Goal: Transaction & Acquisition: Purchase product/service

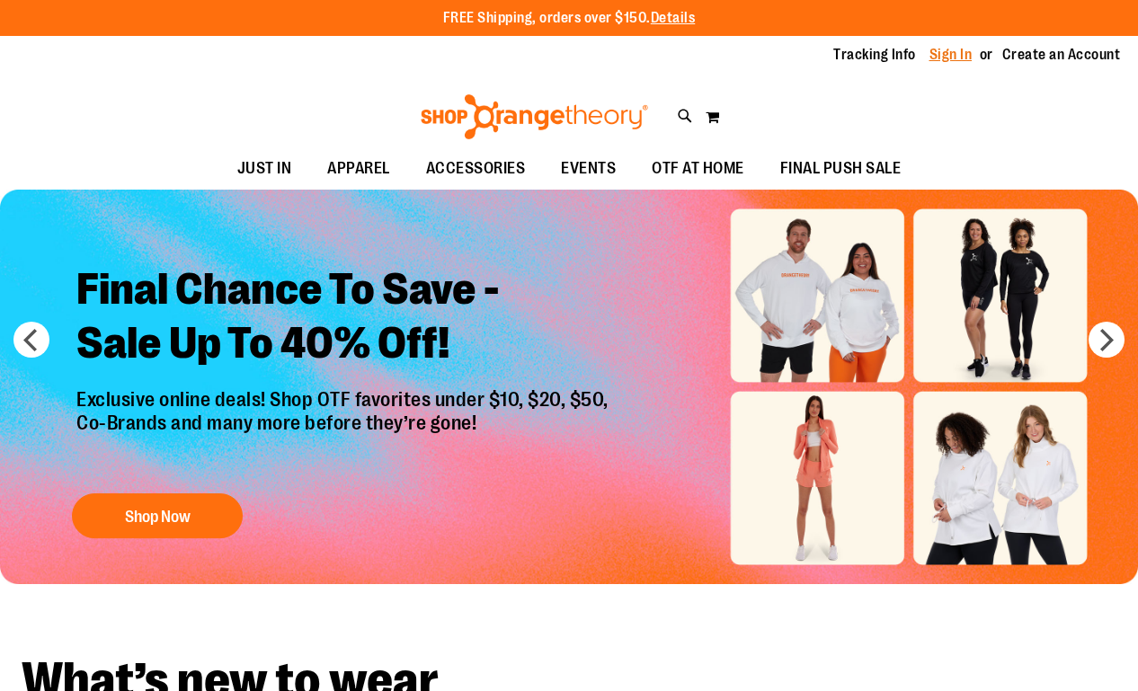
type input "**********"
click at [943, 49] on link "Sign In" at bounding box center [950, 55] width 43 height 20
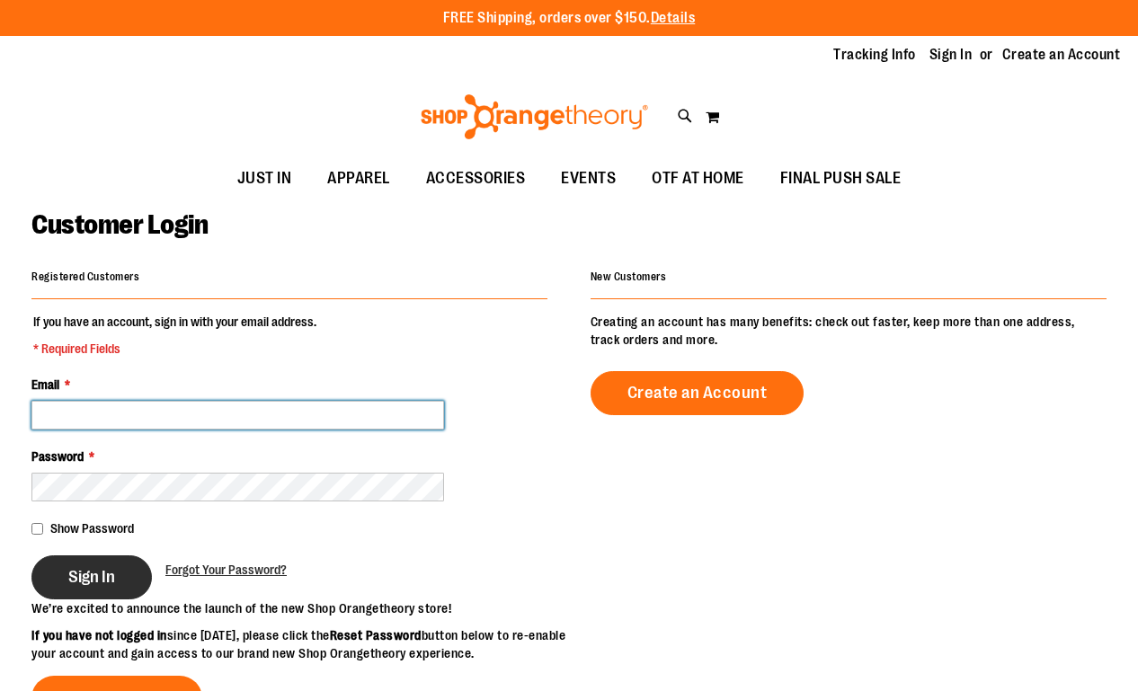
type input "**********"
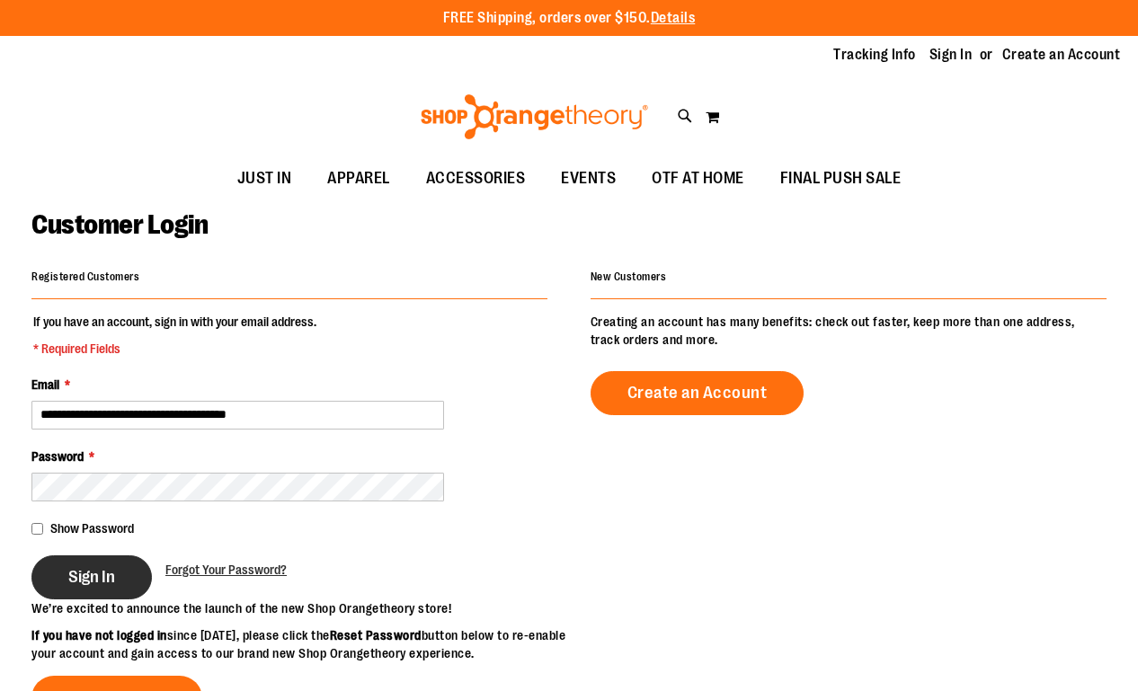
type input "**********"
click at [93, 588] on button "Sign In" at bounding box center [91, 578] width 120 height 44
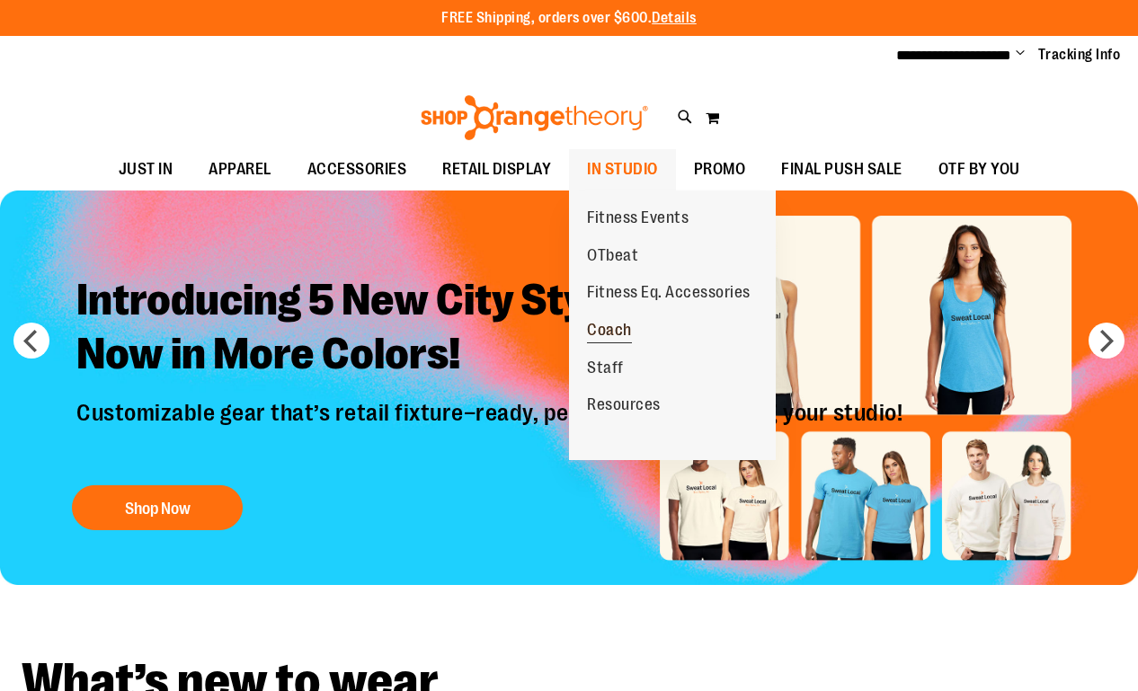
type input "**********"
click at [613, 335] on span "Coach" at bounding box center [609, 332] width 45 height 22
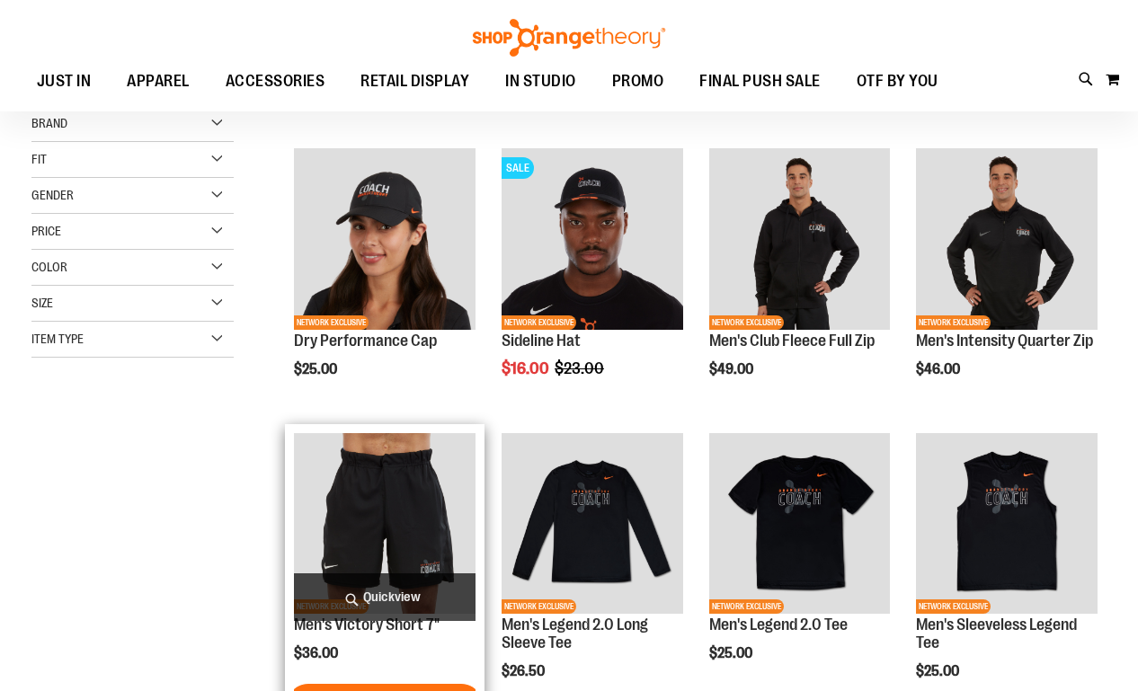
scroll to position [219, 0]
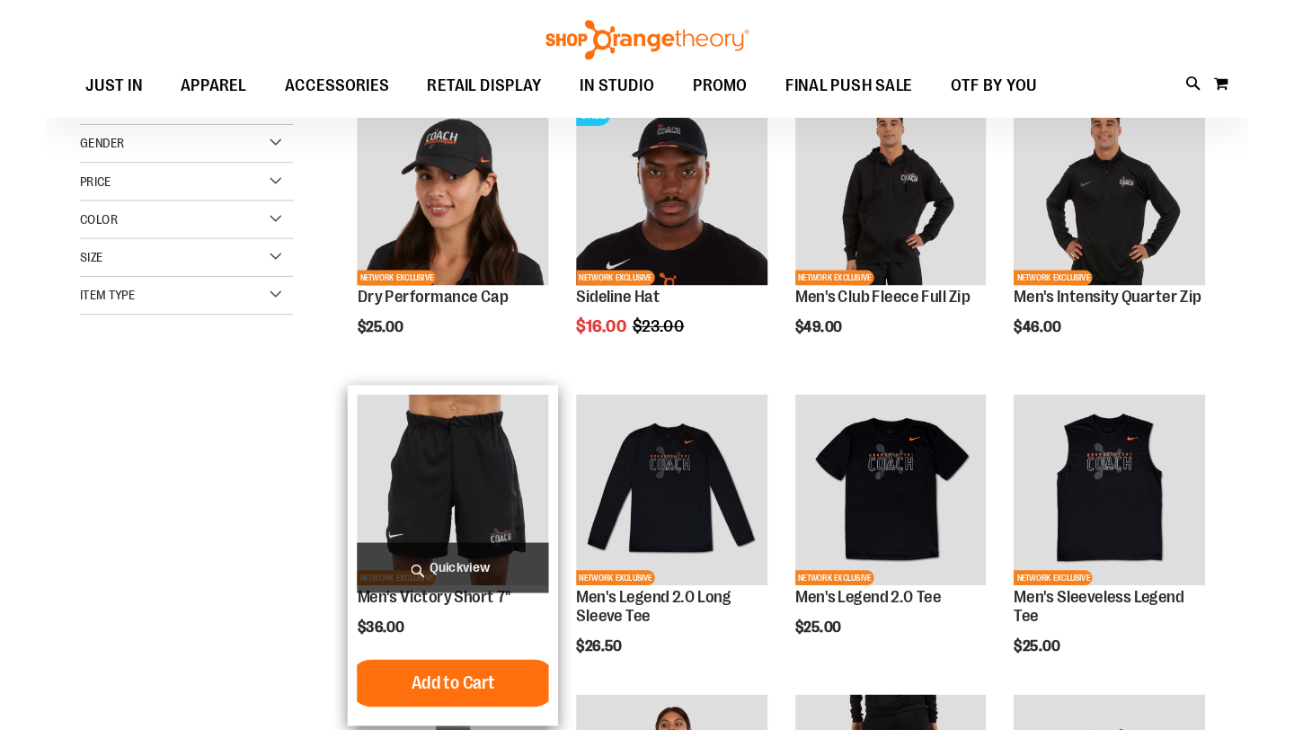
scroll to position [265, 0]
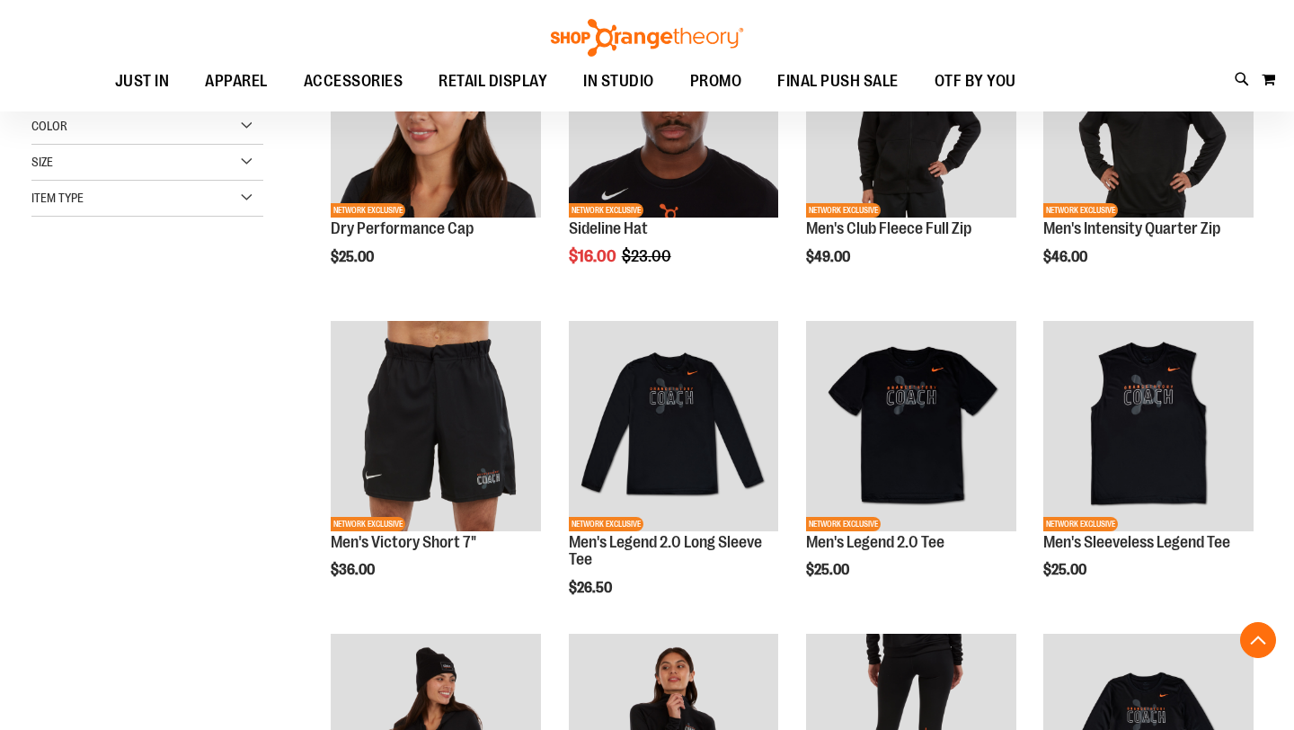
scroll to position [350, 0]
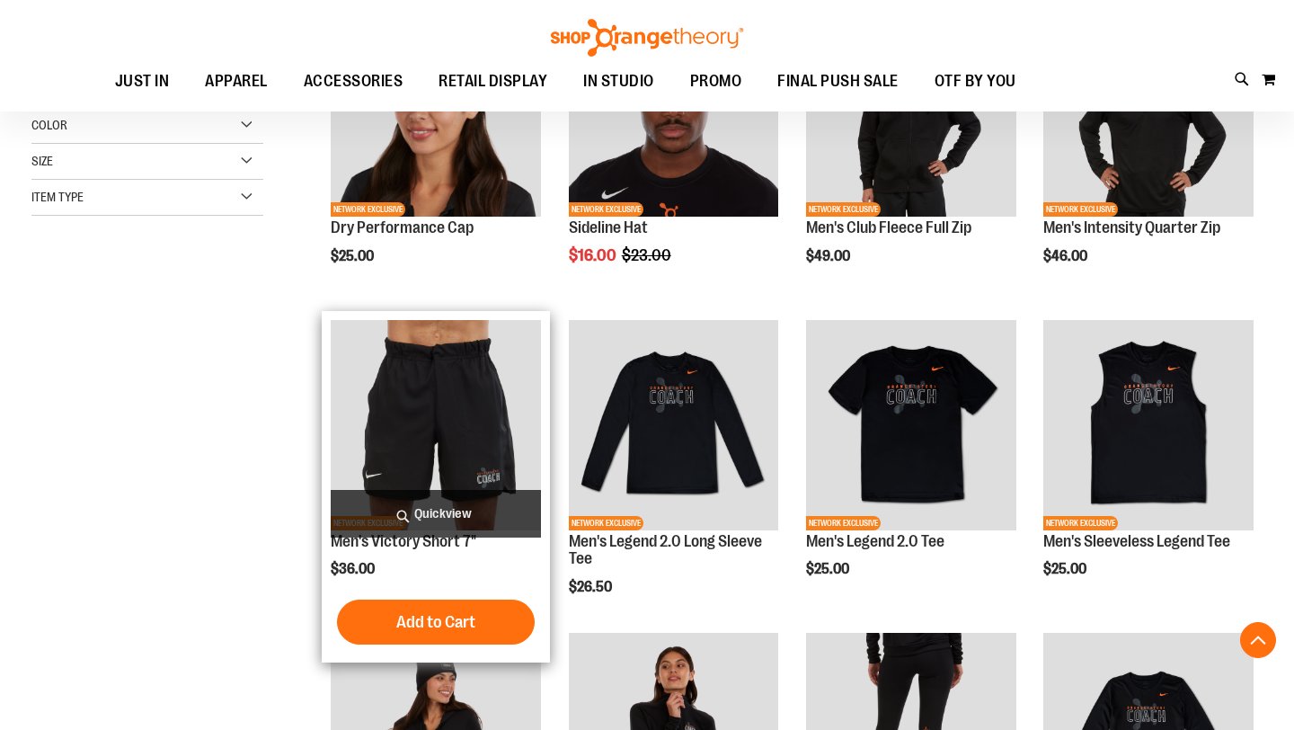
type input "**********"
click at [394, 449] on img "product" at bounding box center [436, 425] width 210 height 210
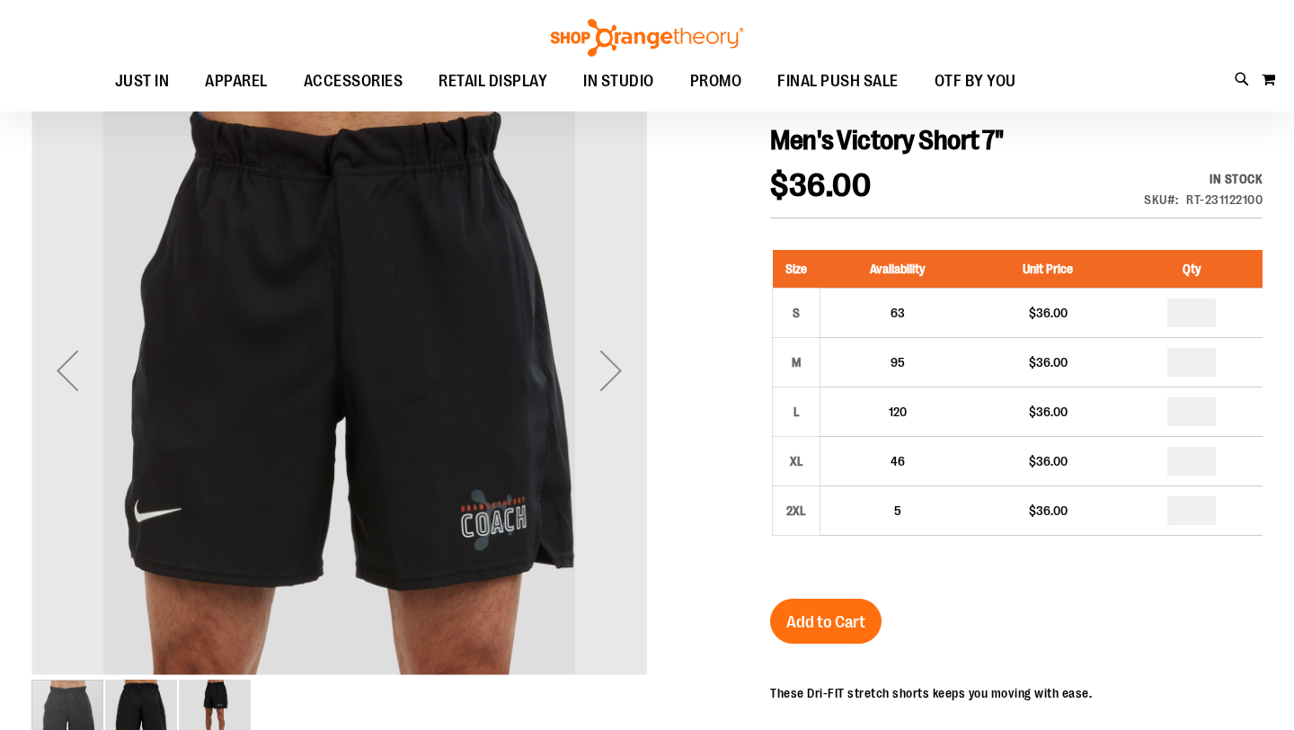
scroll to position [22, 0]
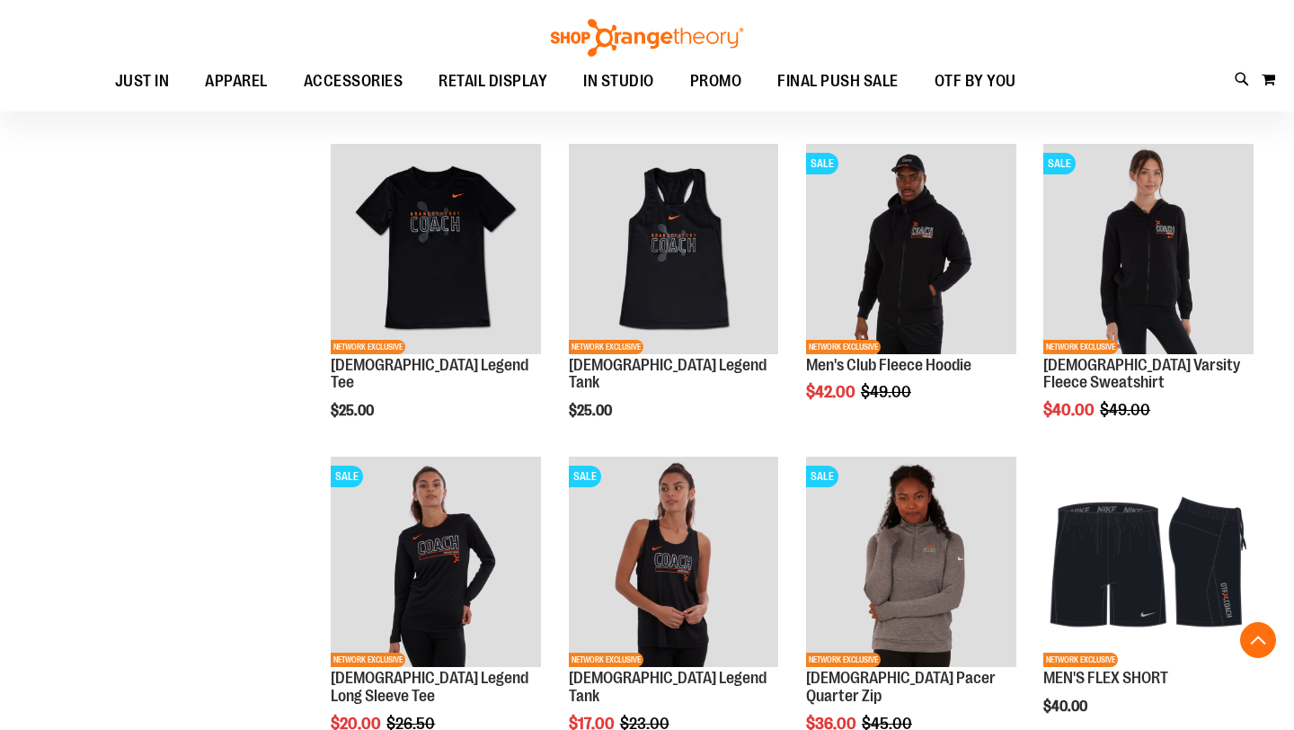
scroll to position [959, 0]
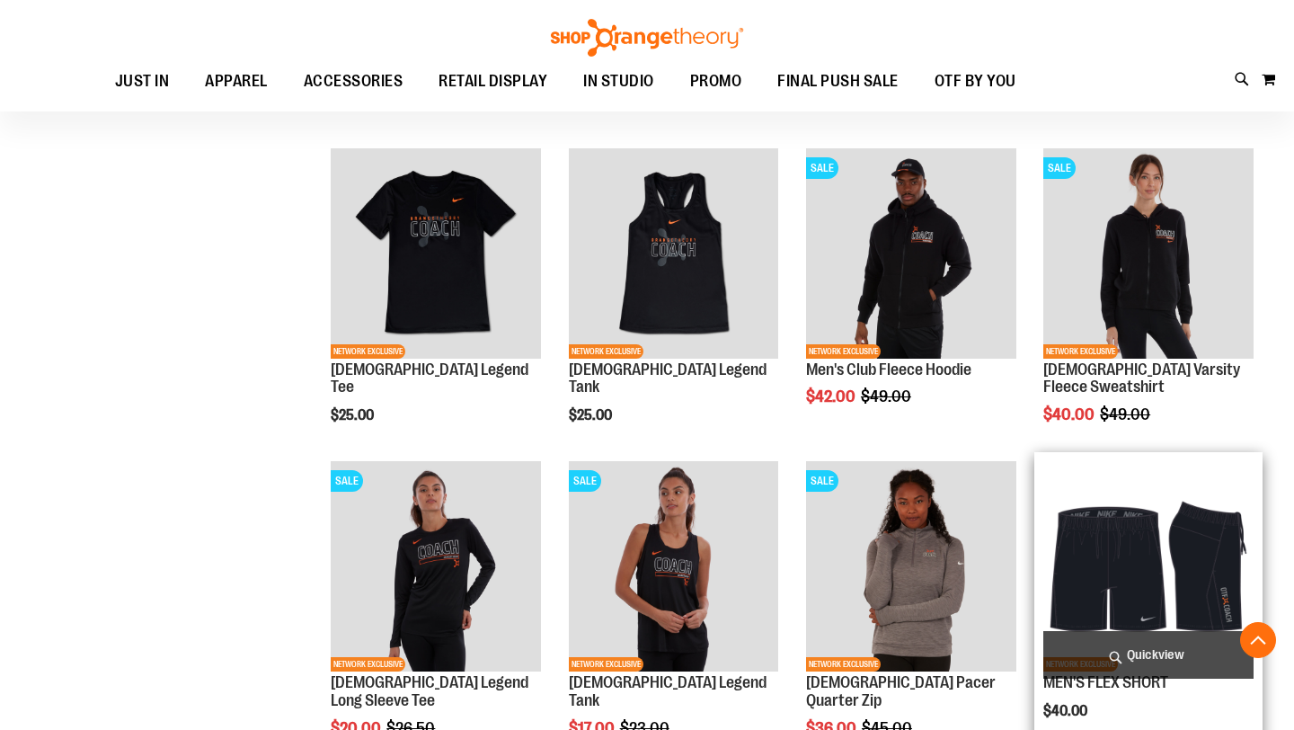
type input "**********"
click at [1076, 565] on img "product" at bounding box center [1149, 566] width 210 height 210
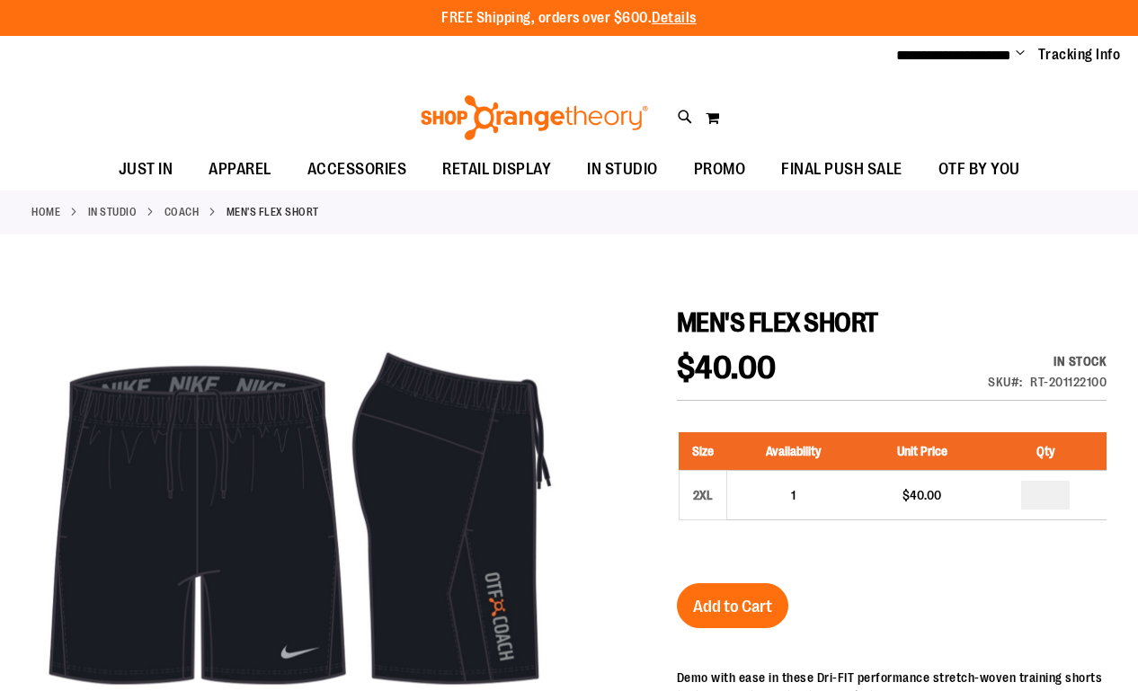
type input "**********"
click at [185, 208] on link "Coach" at bounding box center [181, 212] width 35 height 16
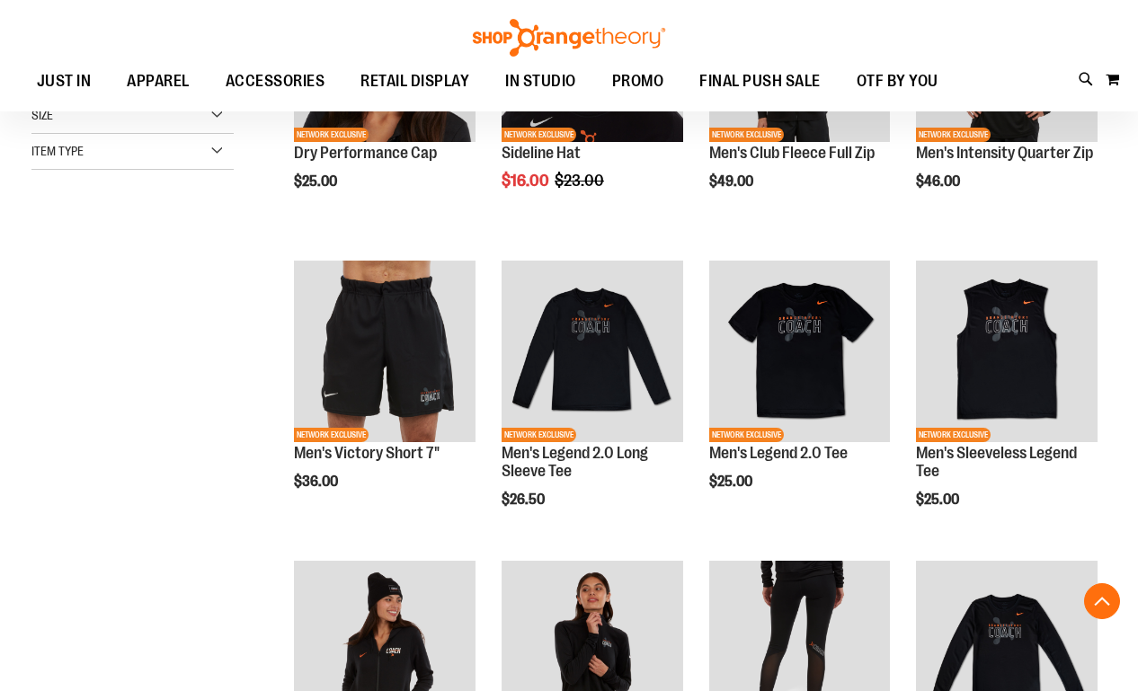
scroll to position [367, 0]
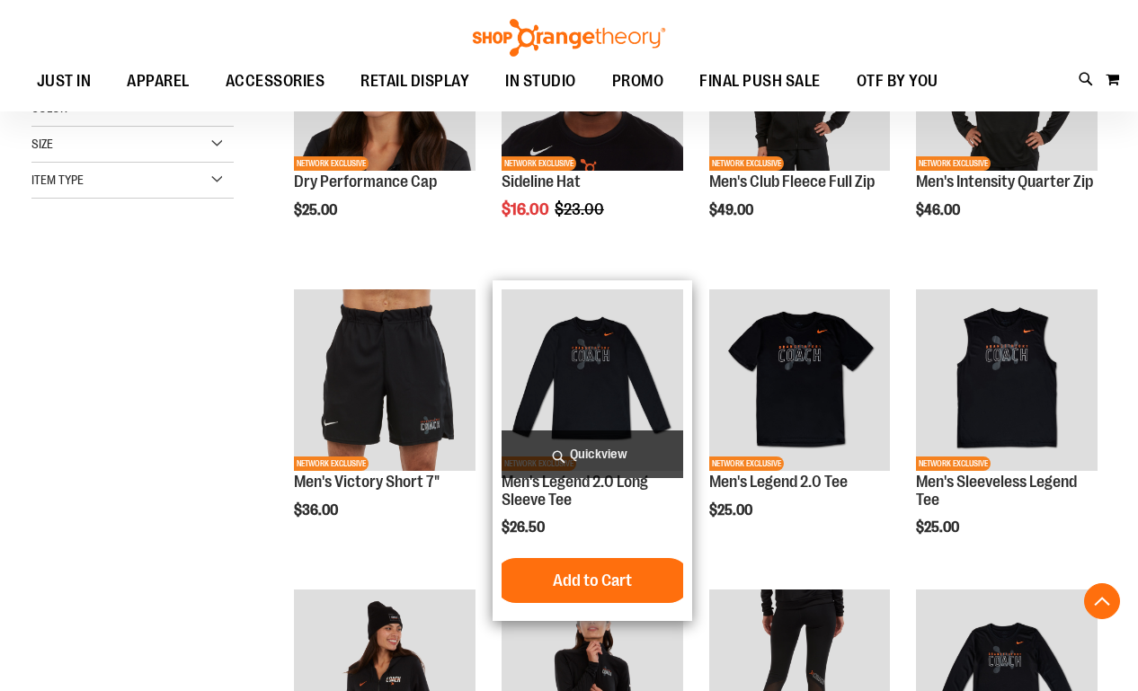
type input "**********"
click at [593, 458] on span "Quickview" at bounding box center [593, 455] width 182 height 48
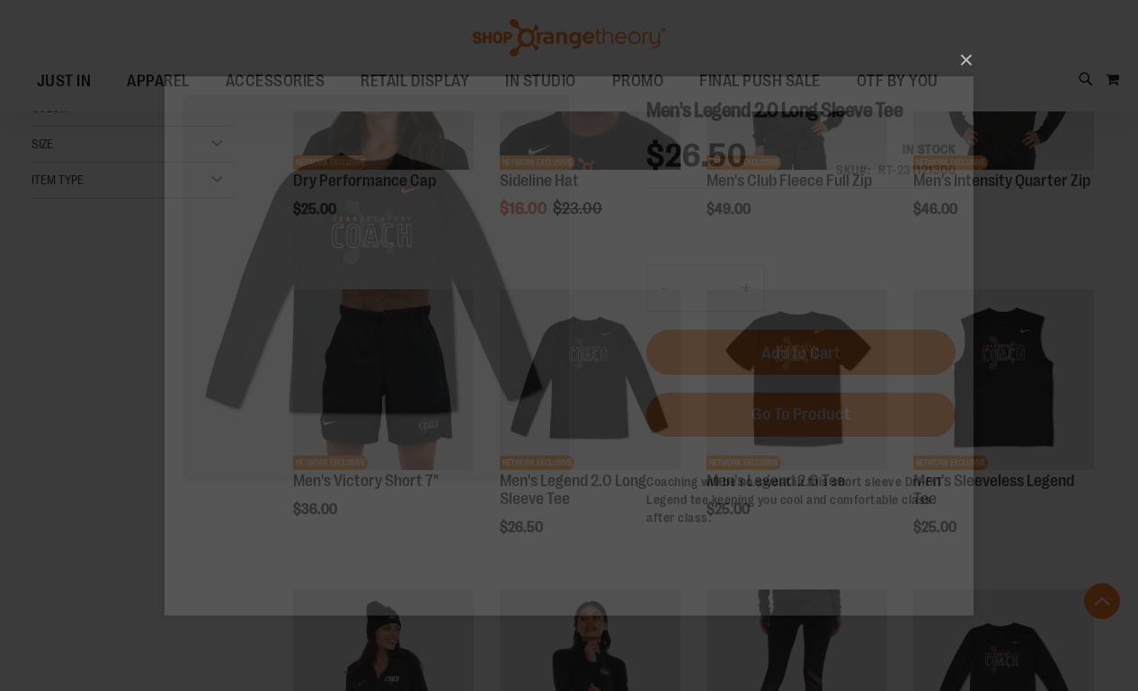
scroll to position [0, 0]
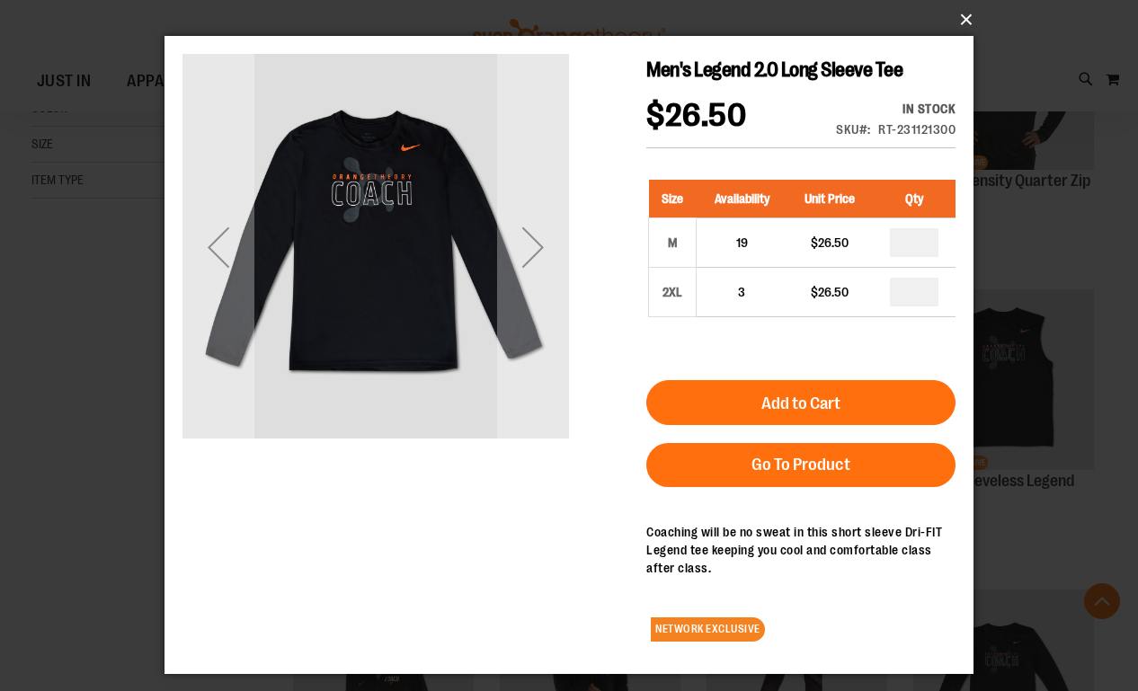
click at [970, 18] on button "×" at bounding box center [574, 20] width 809 height 40
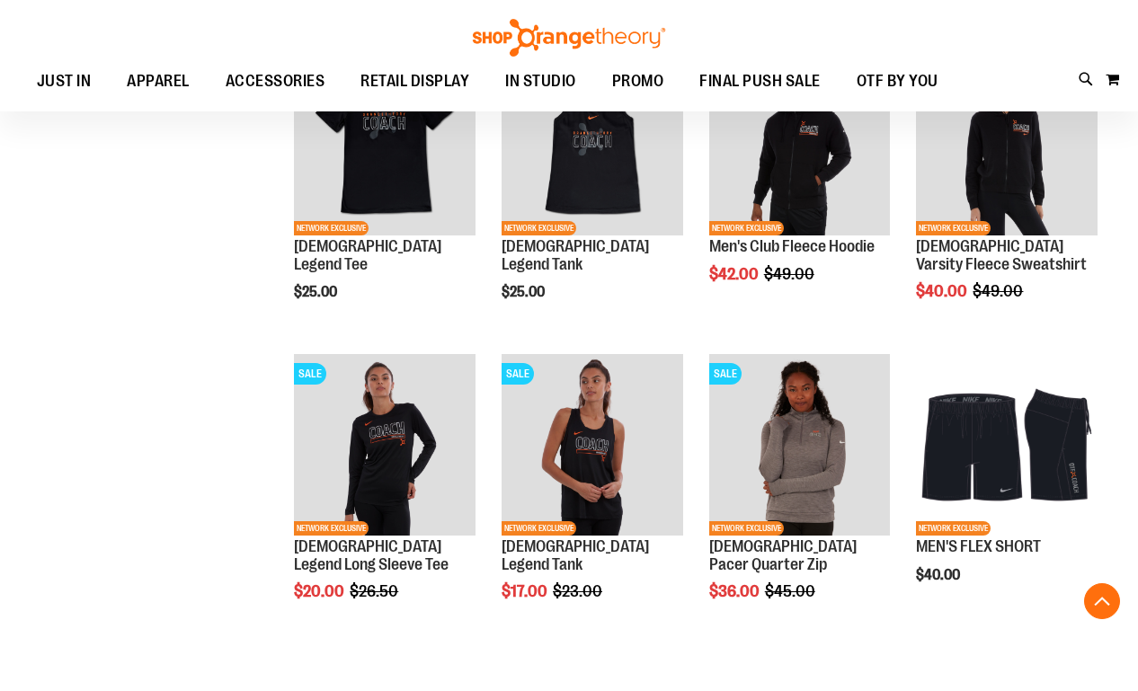
scroll to position [1204, 0]
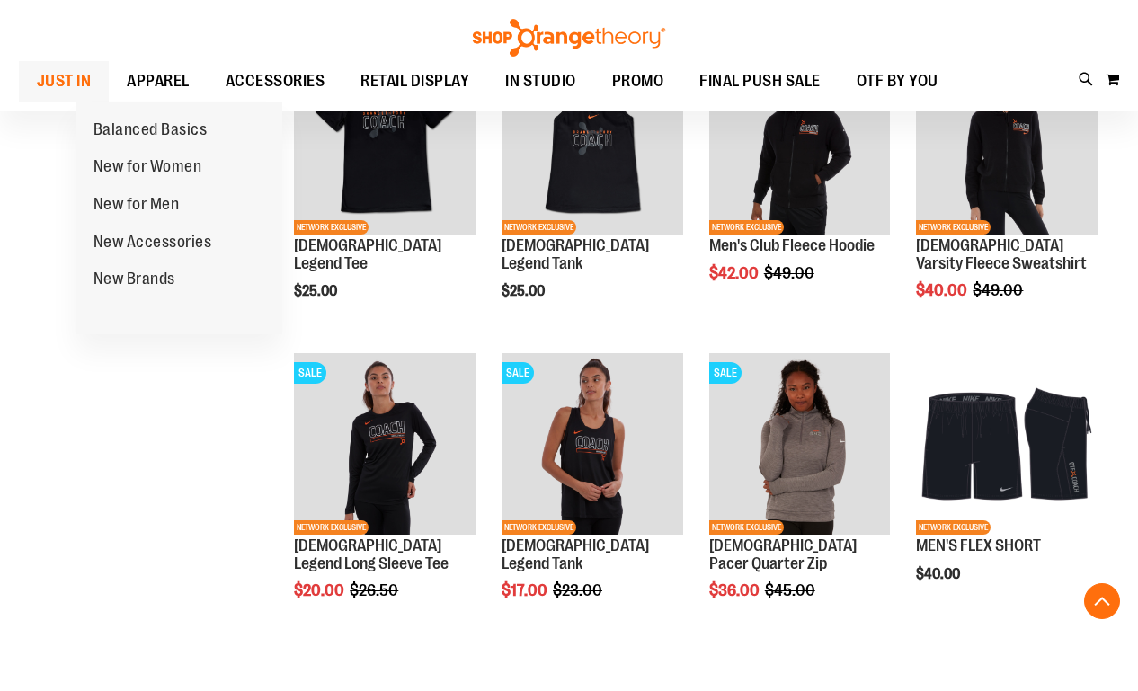
click at [92, 77] on span "JUST IN" at bounding box center [64, 81] width 55 height 40
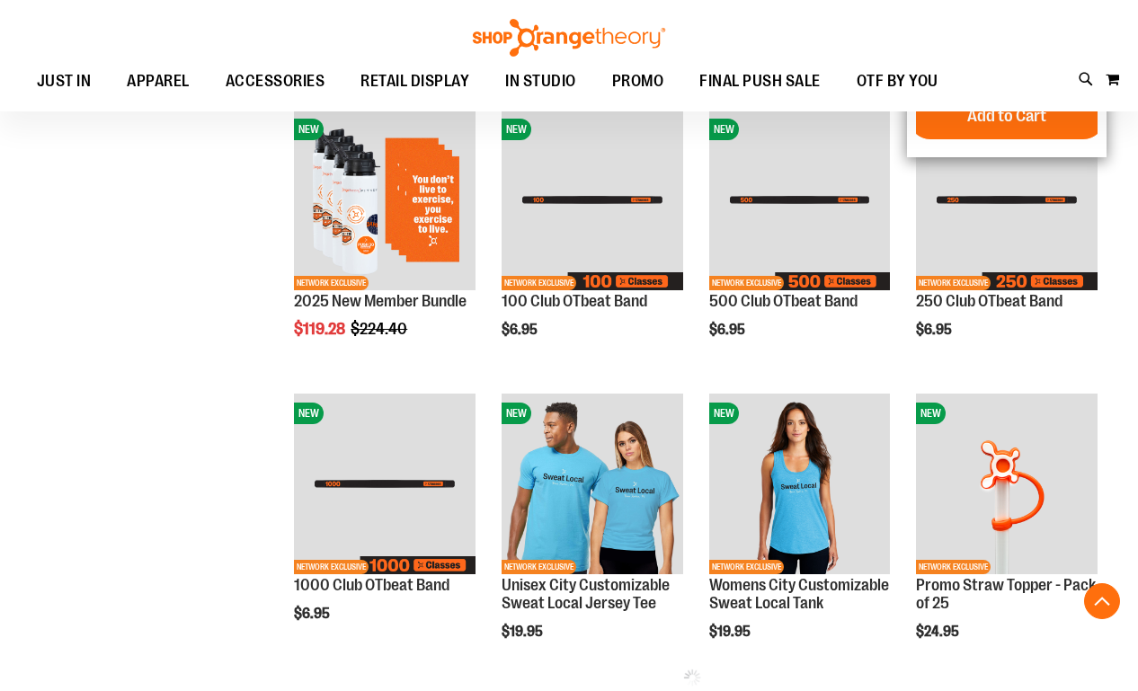
scroll to position [544, 0]
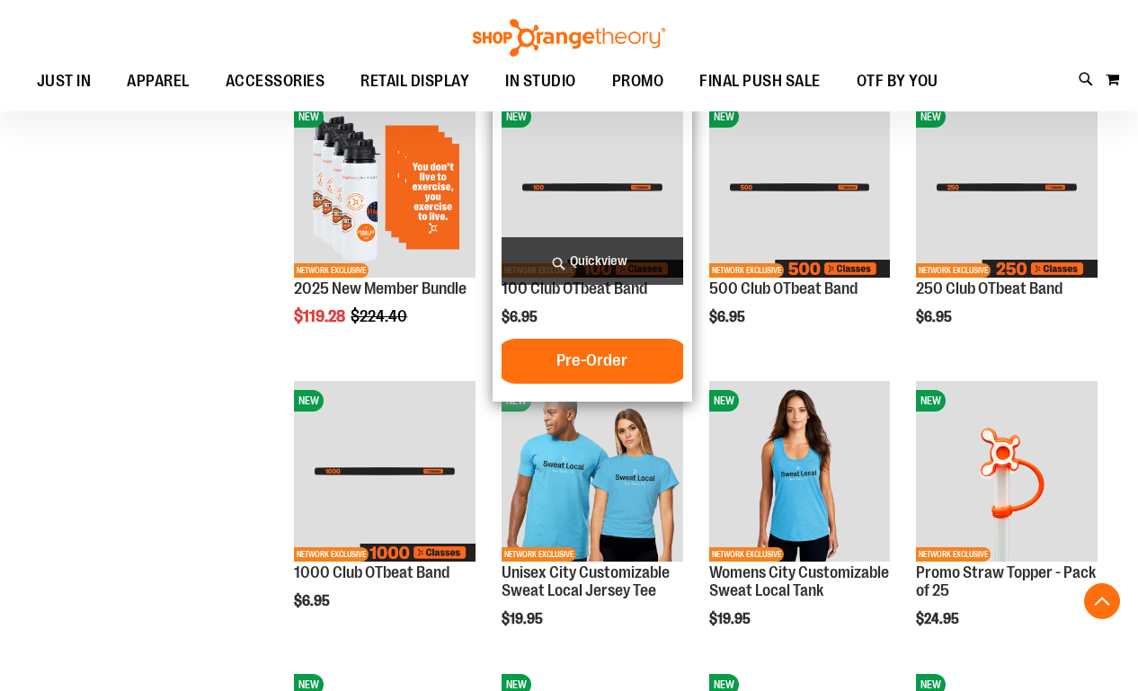
type input "**********"
click at [600, 266] on span "Quickview" at bounding box center [593, 261] width 182 height 48
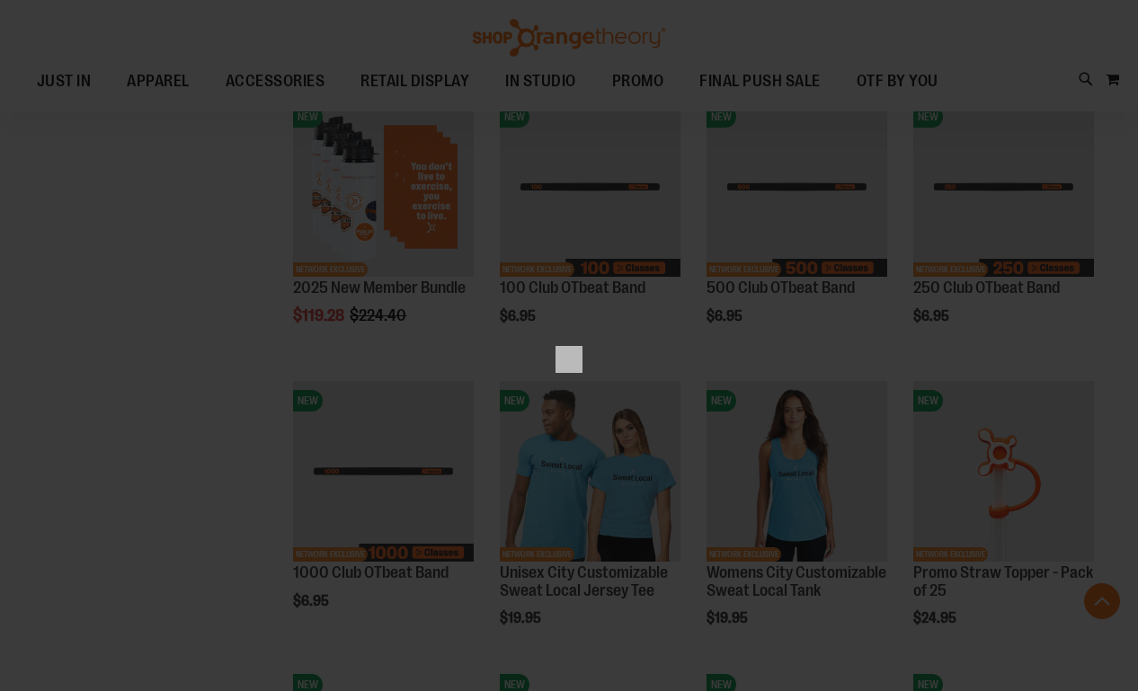
scroll to position [0, 0]
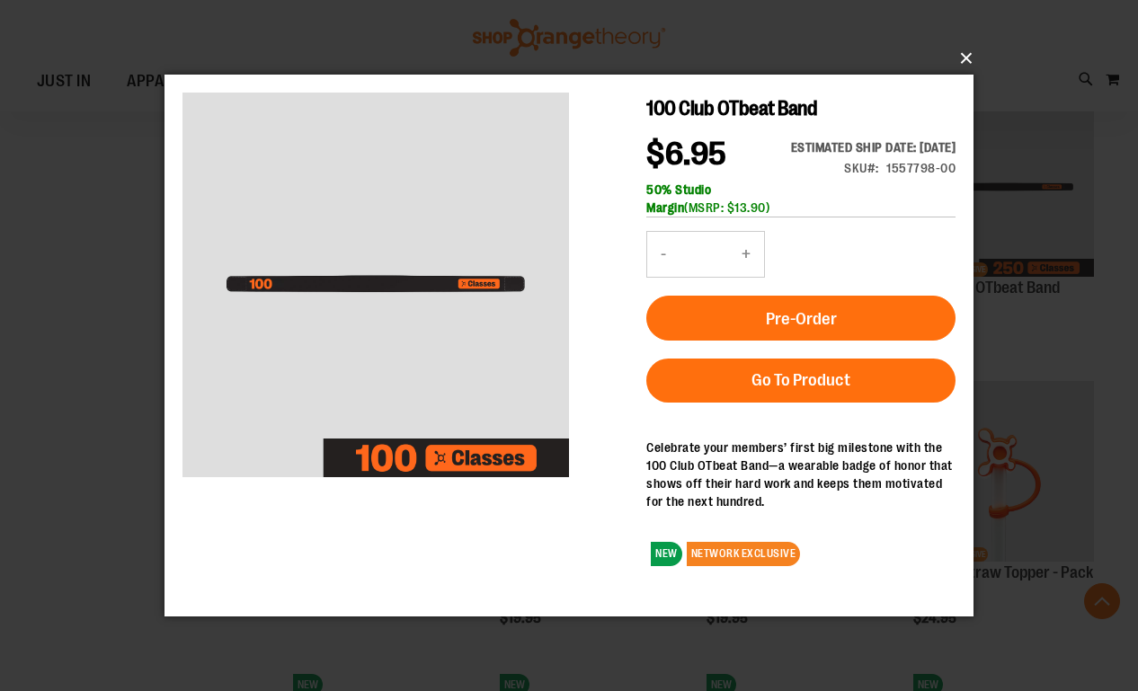
click at [961, 54] on button "×" at bounding box center [574, 59] width 809 height 40
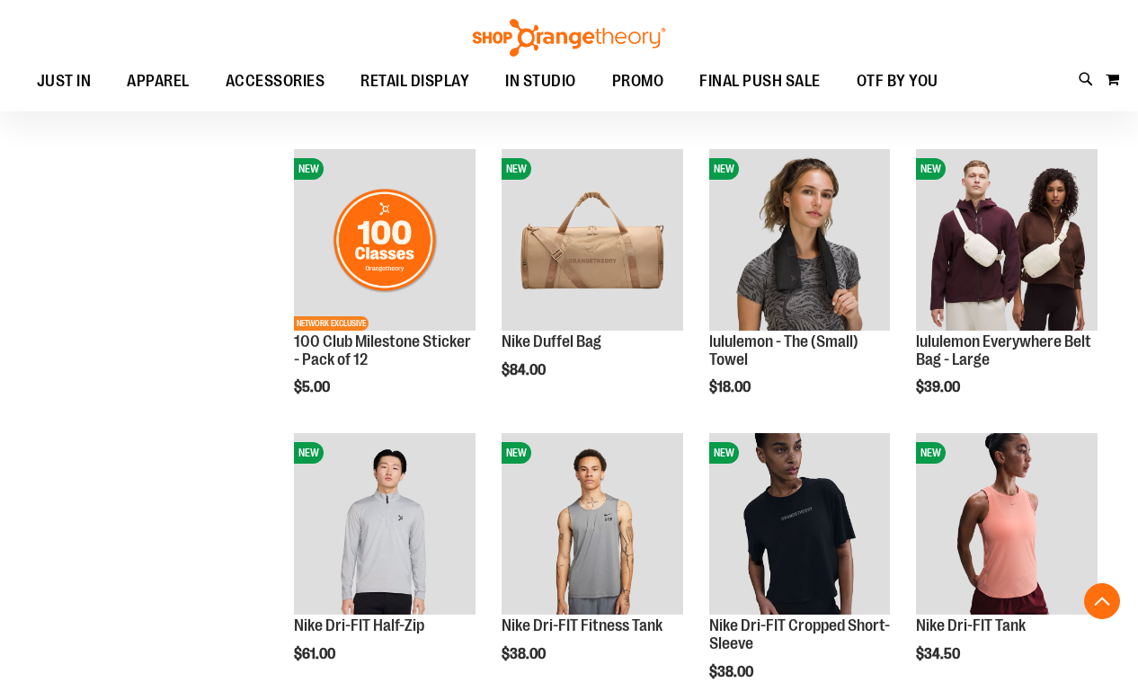
scroll to position [1071, 0]
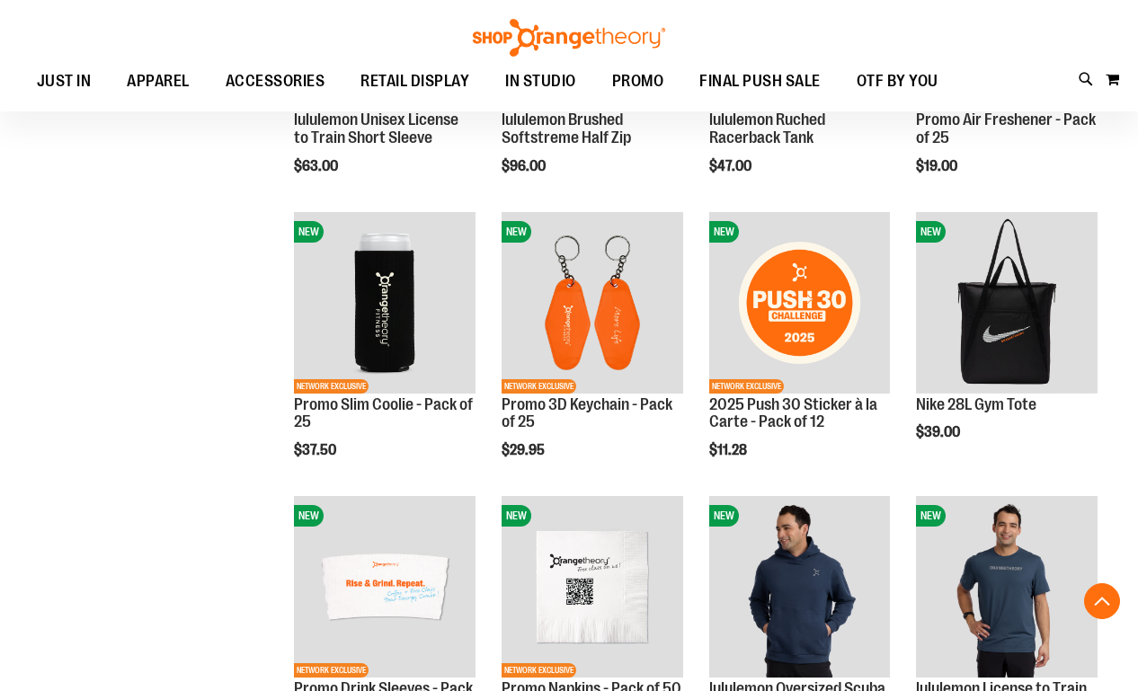
scroll to position [1845, 0]
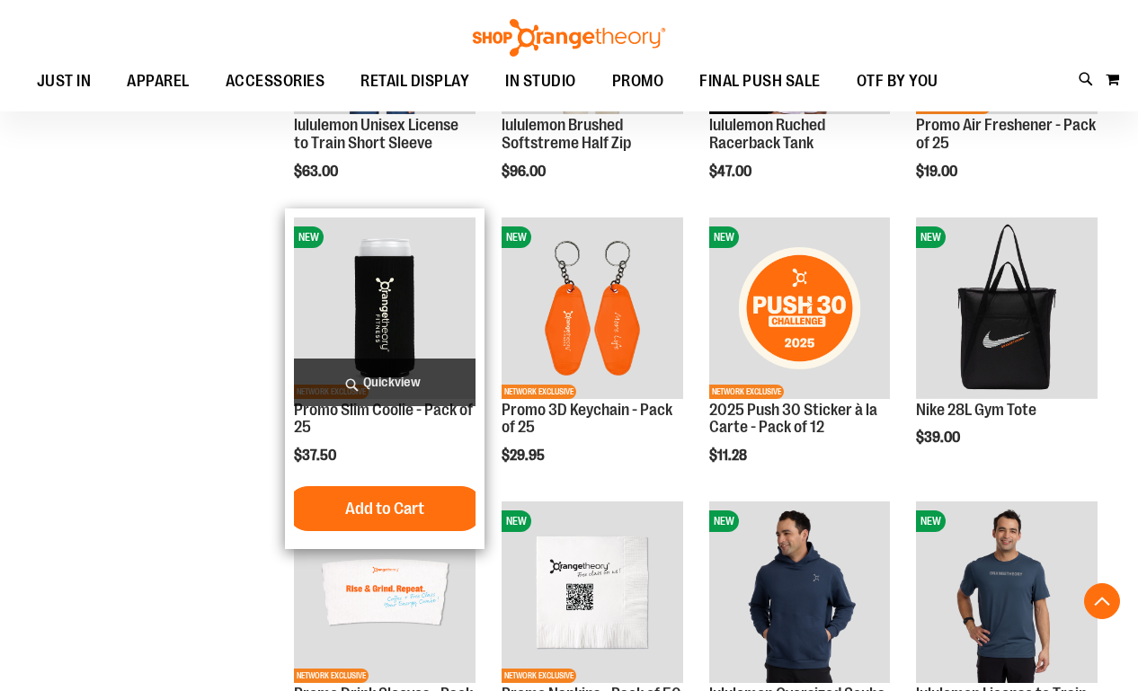
click at [383, 385] on span "Quickview" at bounding box center [385, 383] width 182 height 48
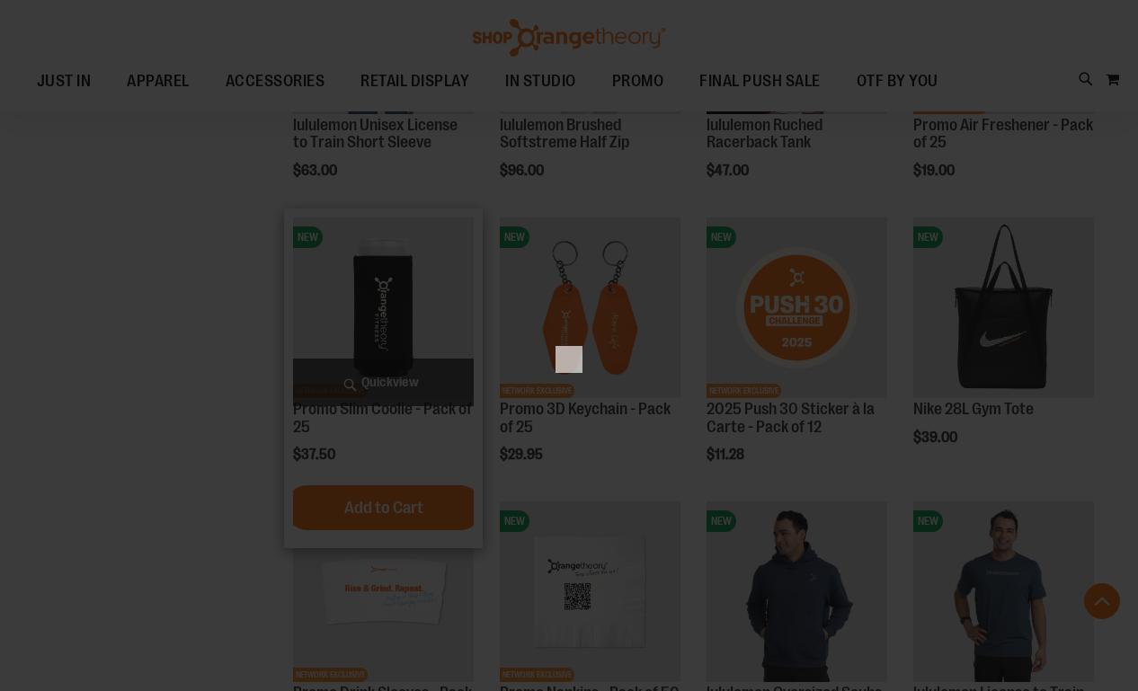
scroll to position [0, 0]
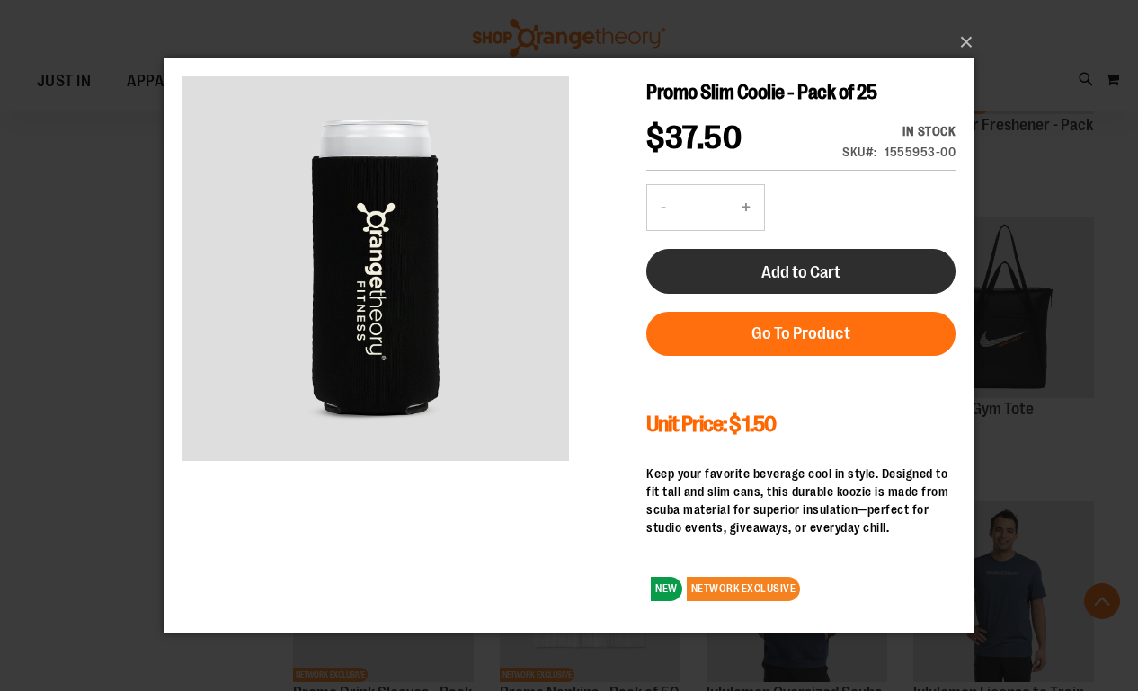
click at [814, 273] on span "Add to Cart" at bounding box center [800, 272] width 79 height 20
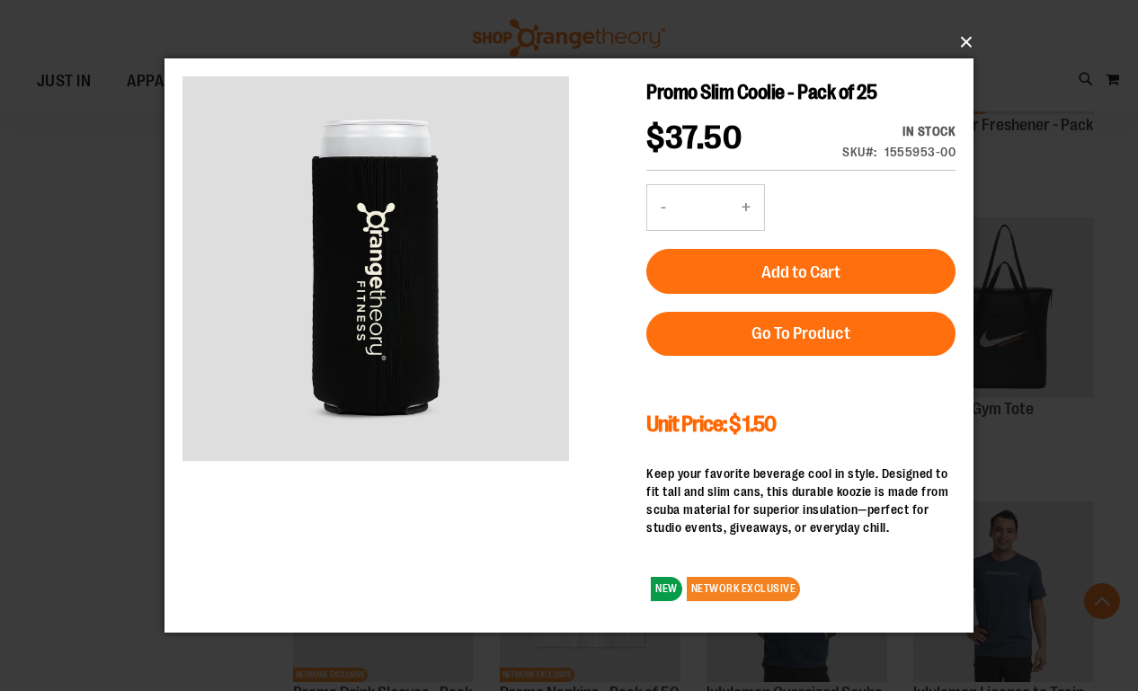
click at [972, 36] on button "×" at bounding box center [574, 42] width 809 height 40
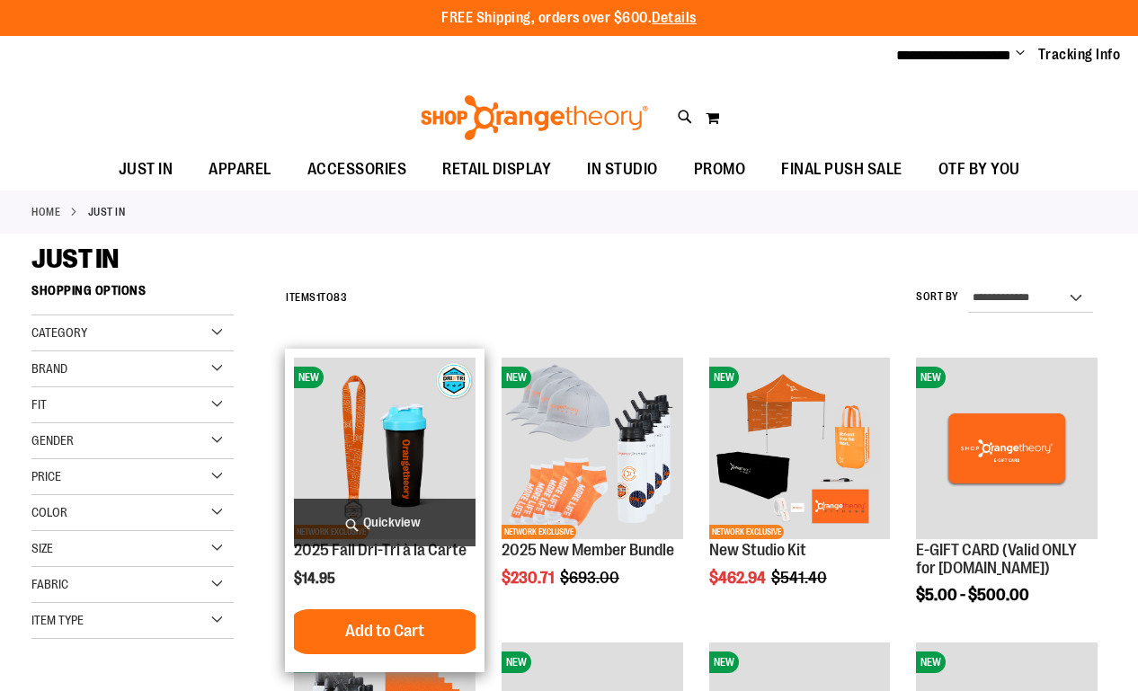
scroll to position [2138, 0]
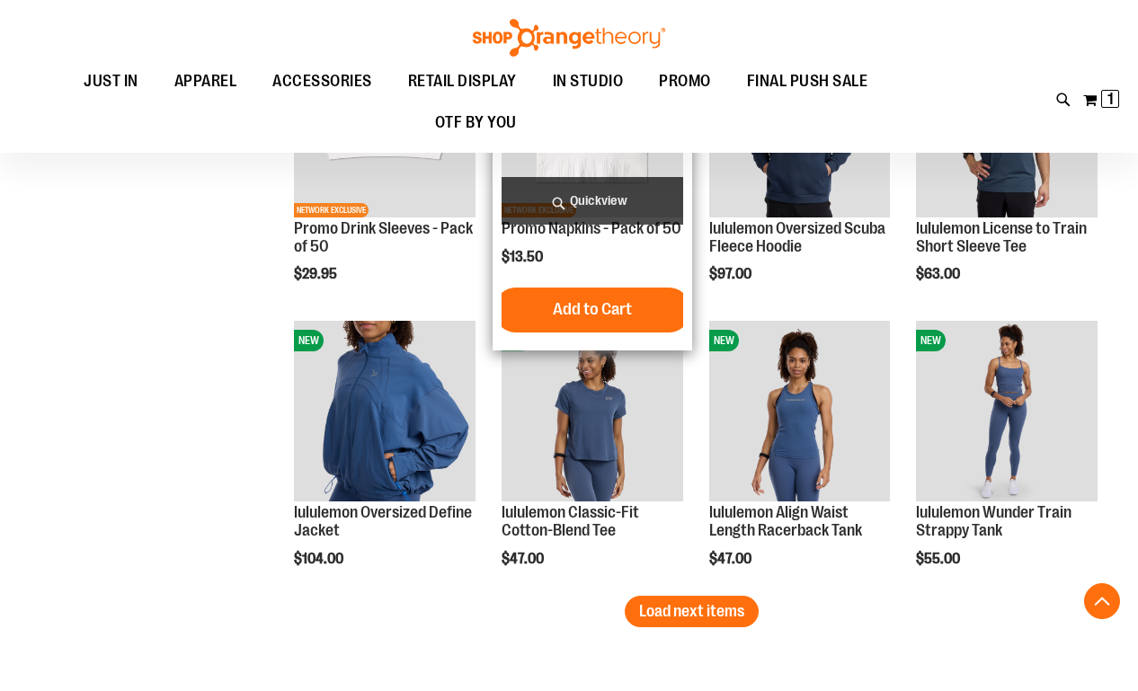
scroll to position [2314, 0]
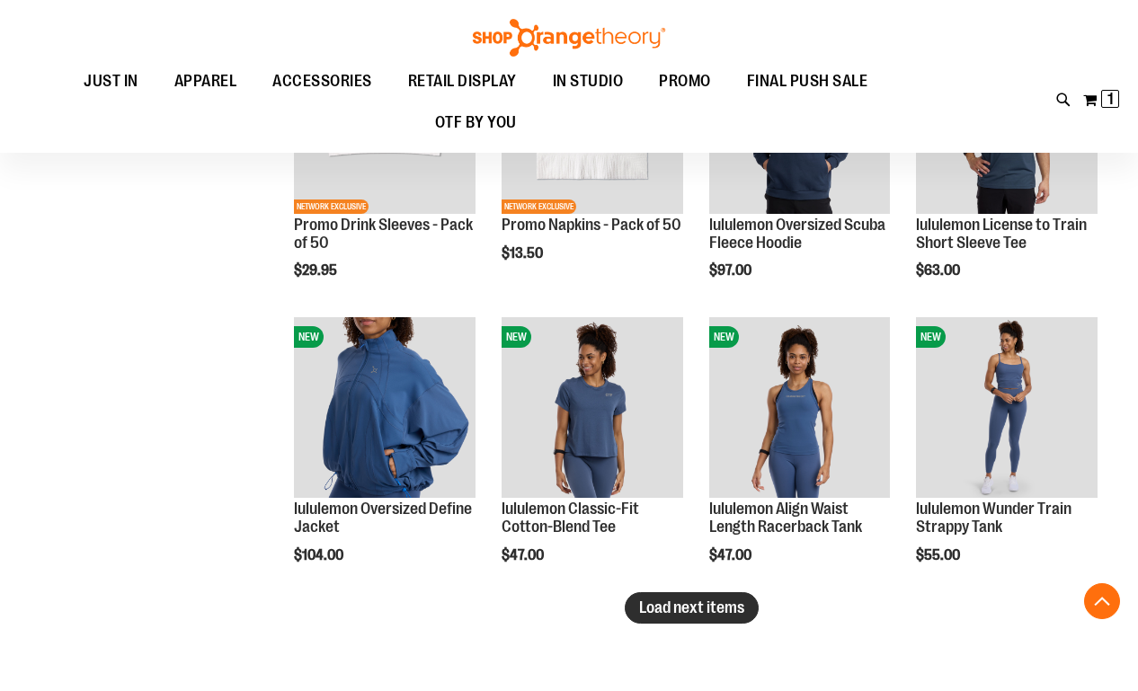
click at [690, 614] on span "Load next items" at bounding box center [691, 608] width 105 height 18
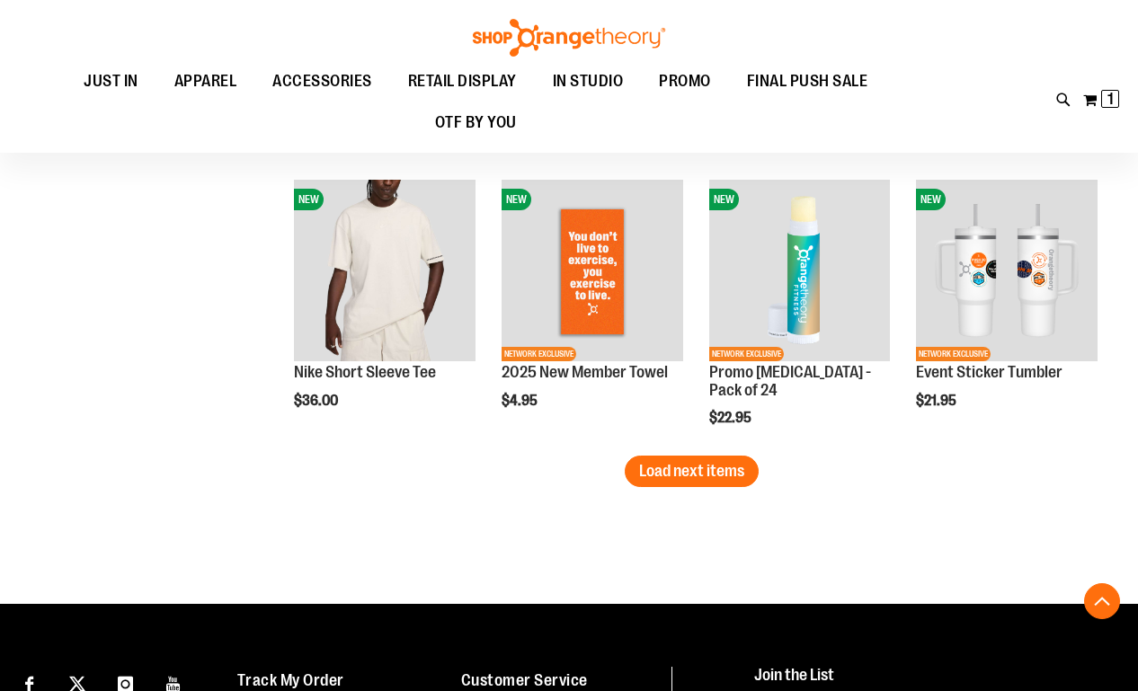
scroll to position [3313, 0]
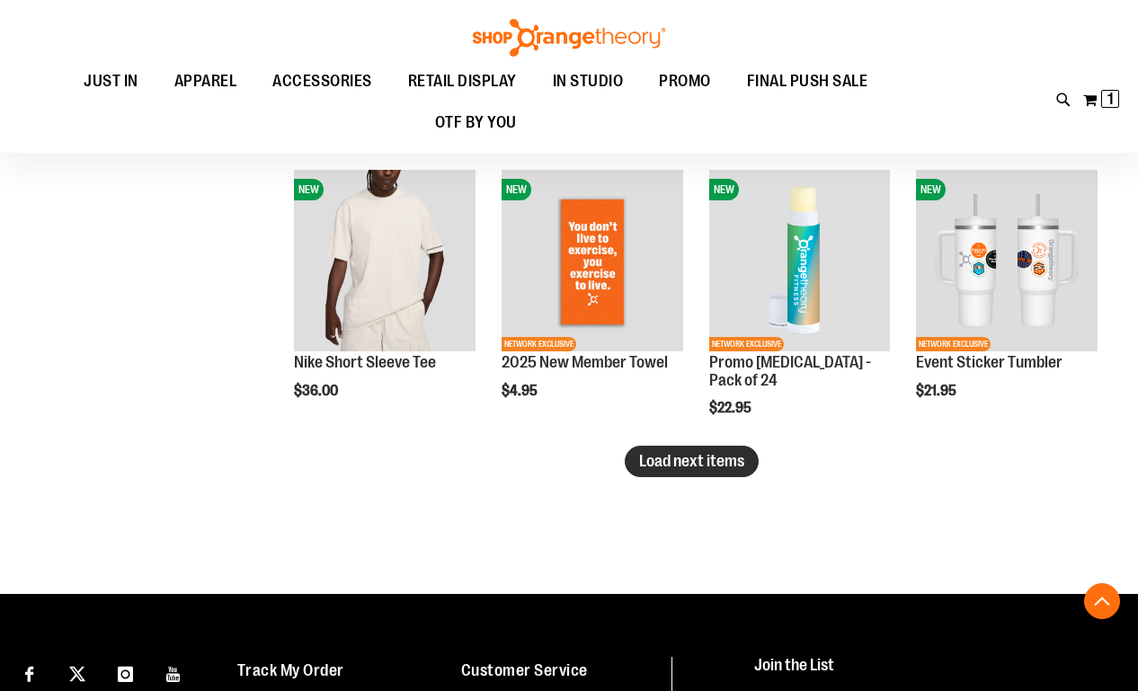
click at [647, 458] on span "Load next items" at bounding box center [691, 461] width 105 height 18
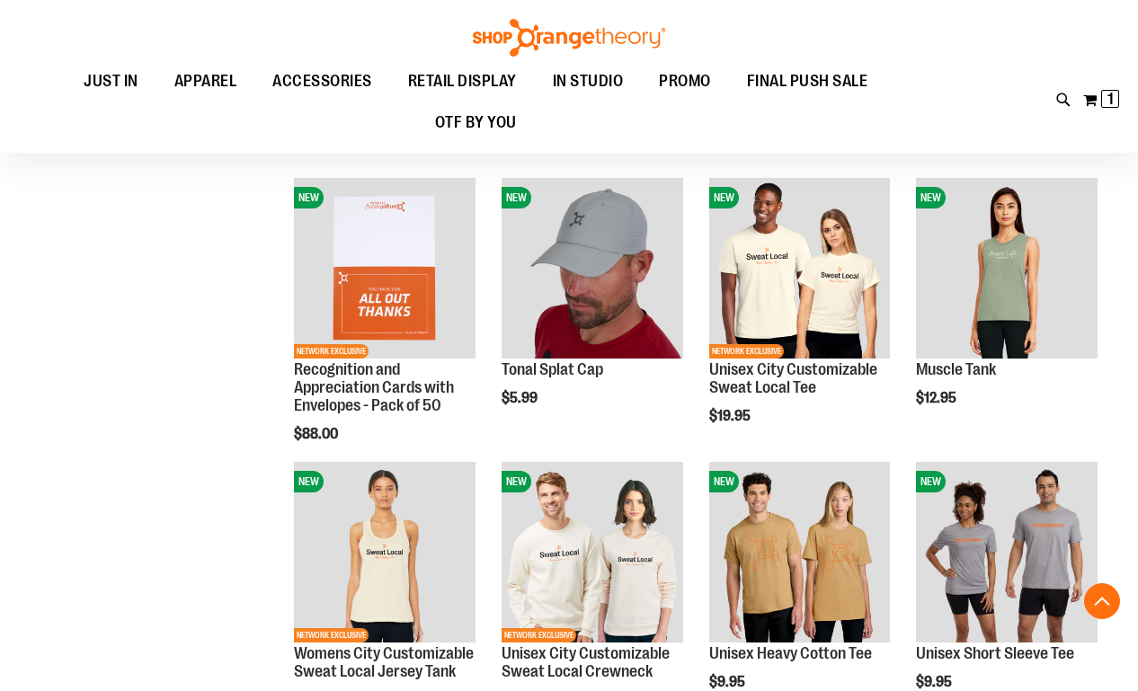
scroll to position [3594, 0]
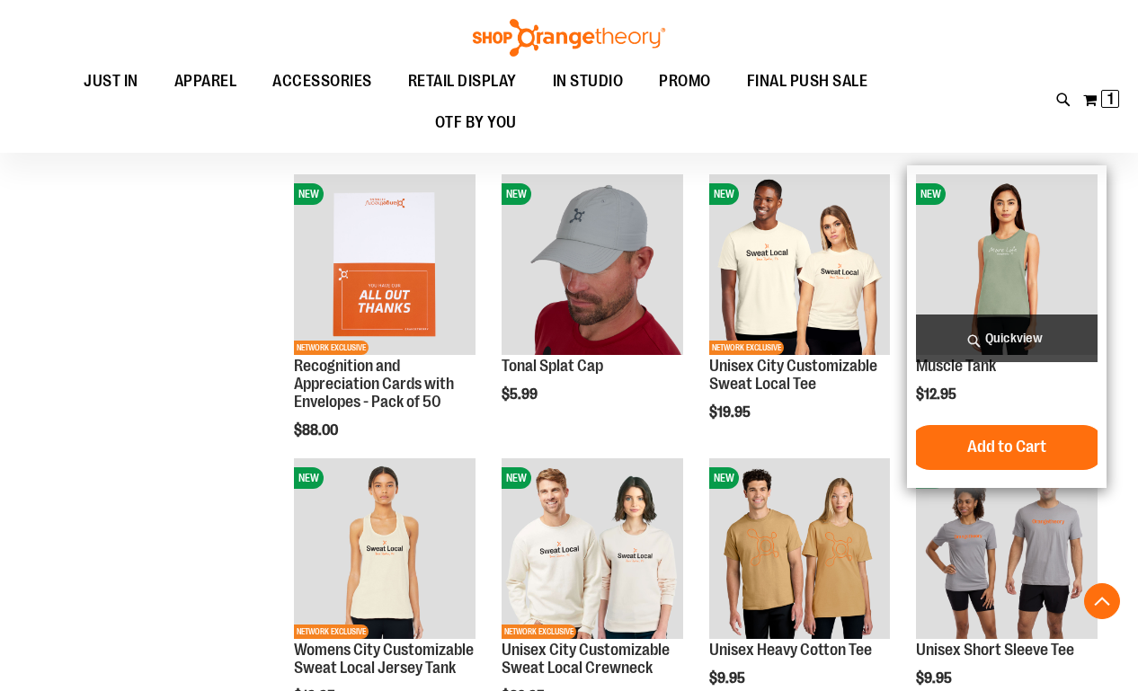
click at [973, 333] on span "Quickview" at bounding box center [1007, 339] width 182 height 48
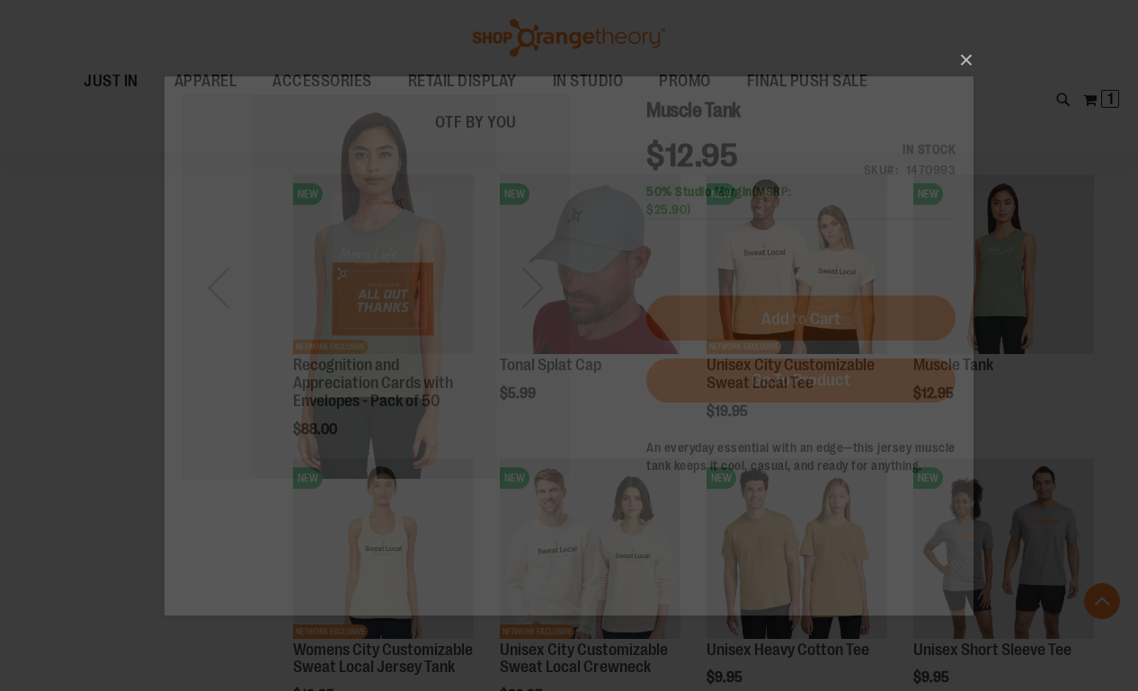
scroll to position [0, 0]
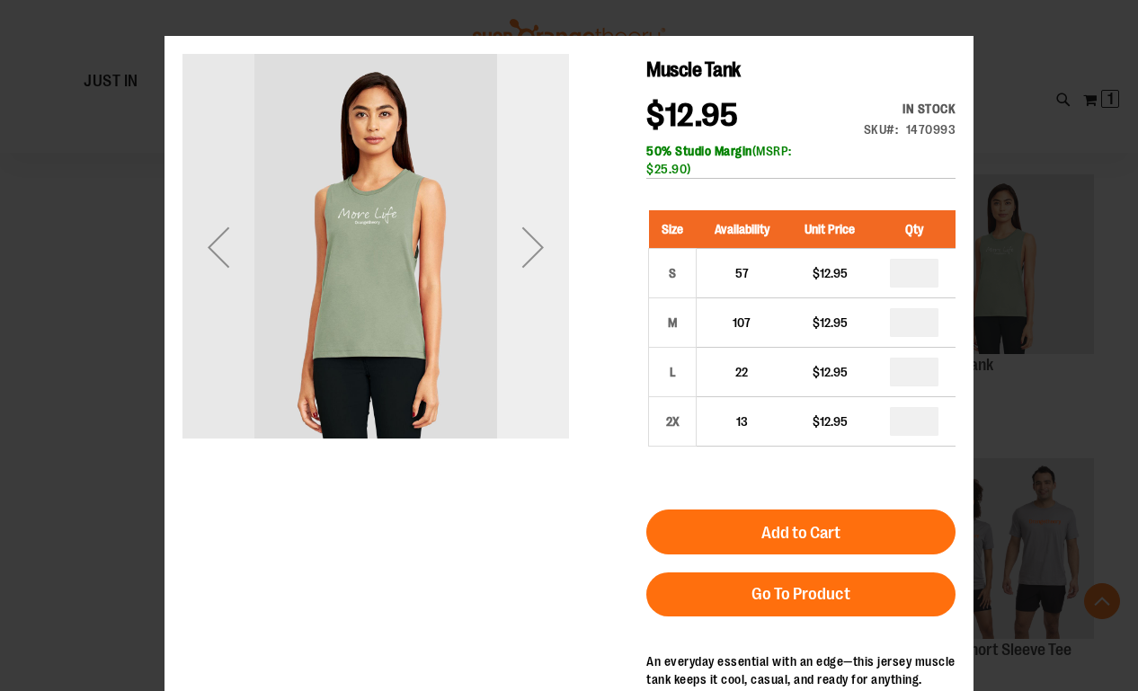
click at [502, 263] on div "Next" at bounding box center [533, 247] width 72 height 72
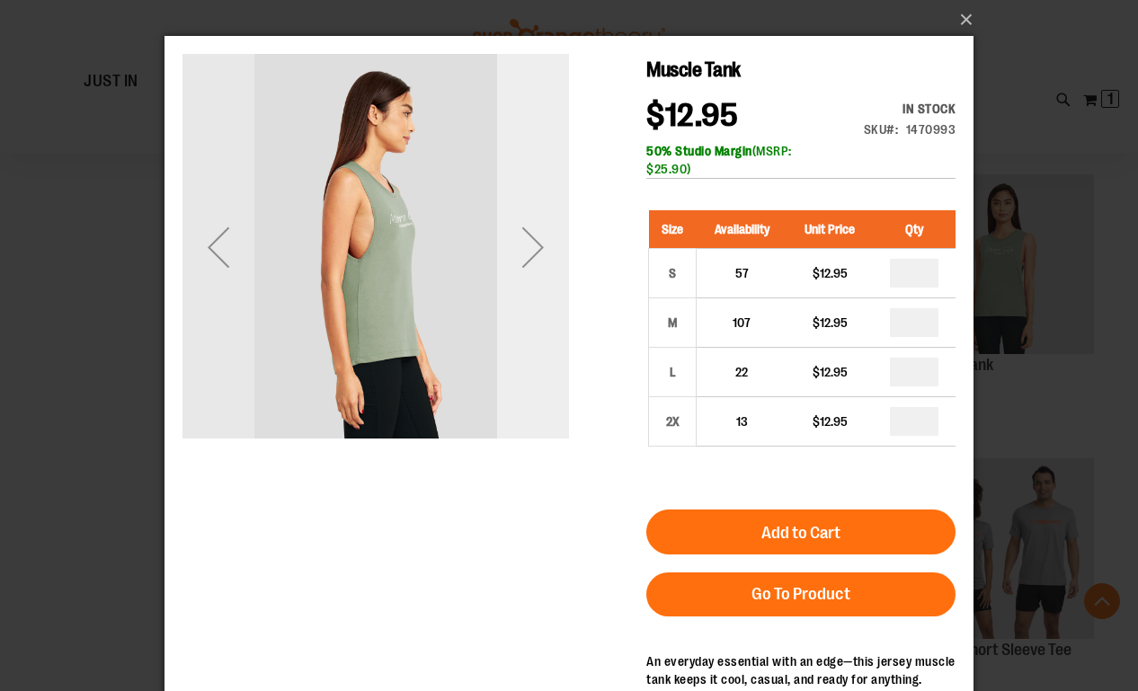
click at [502, 263] on div "Next" at bounding box center [533, 247] width 72 height 72
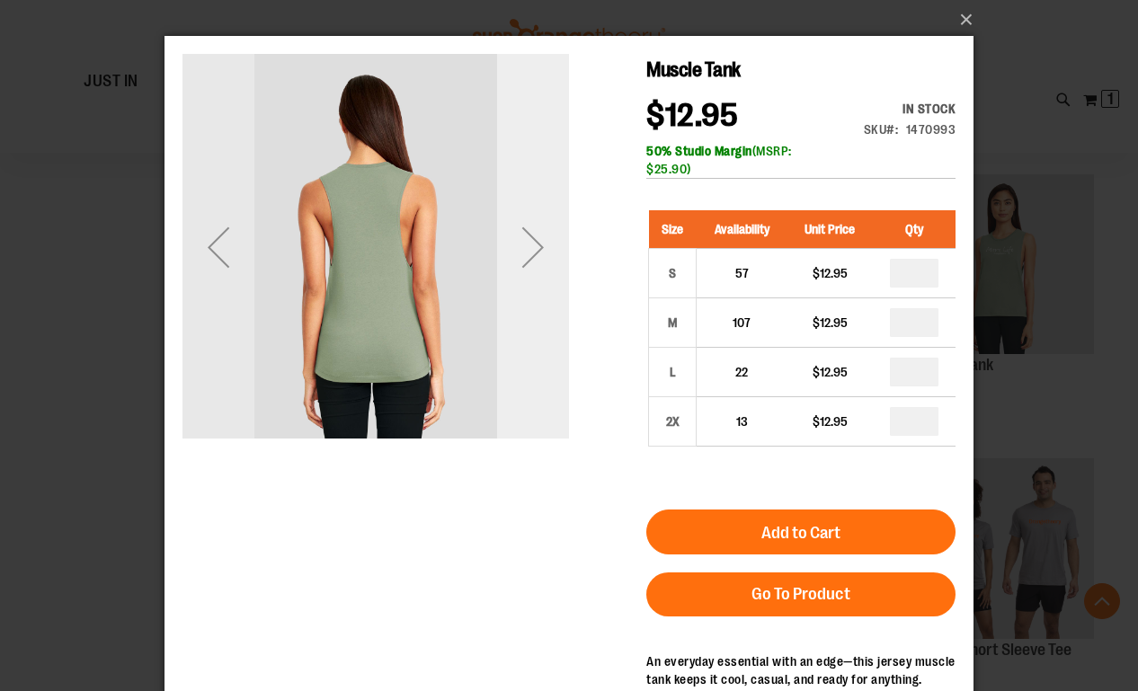
click at [502, 263] on div "Next" at bounding box center [533, 247] width 72 height 72
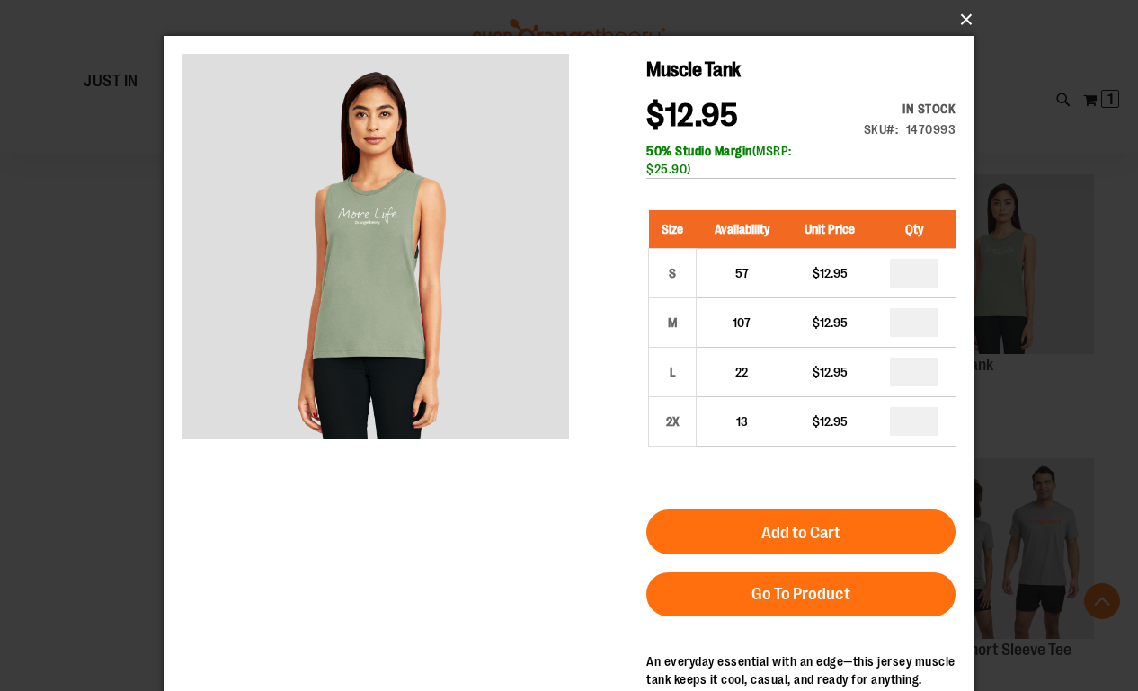
click at [961, 20] on button "×" at bounding box center [574, 20] width 809 height 40
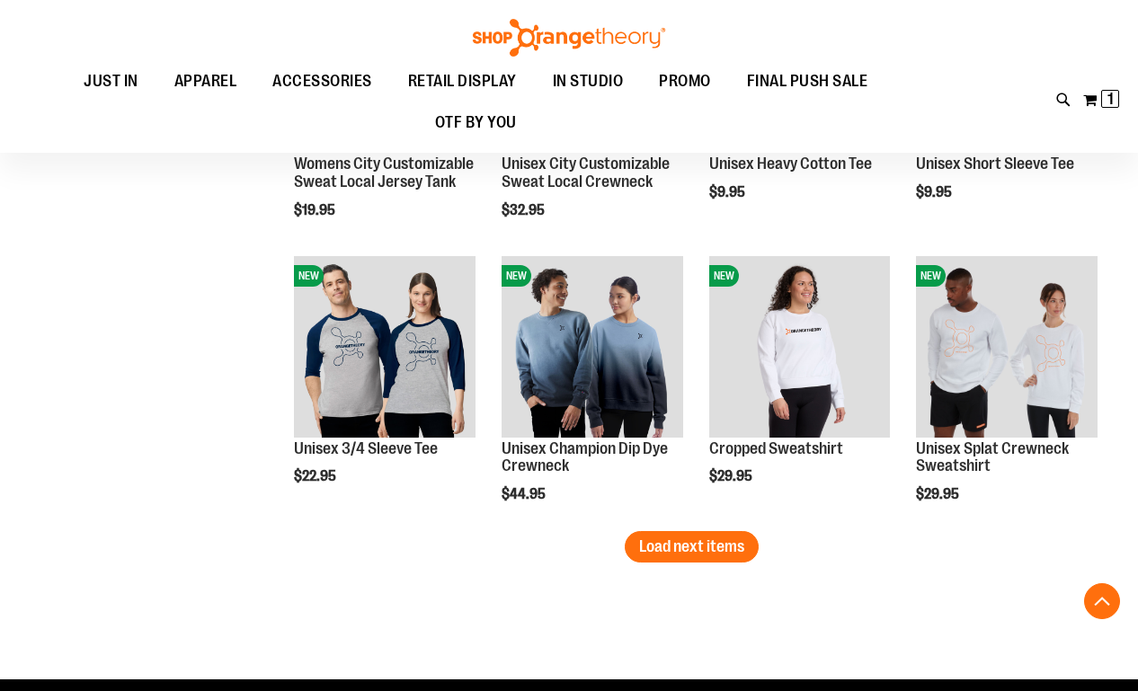
scroll to position [4081, 0]
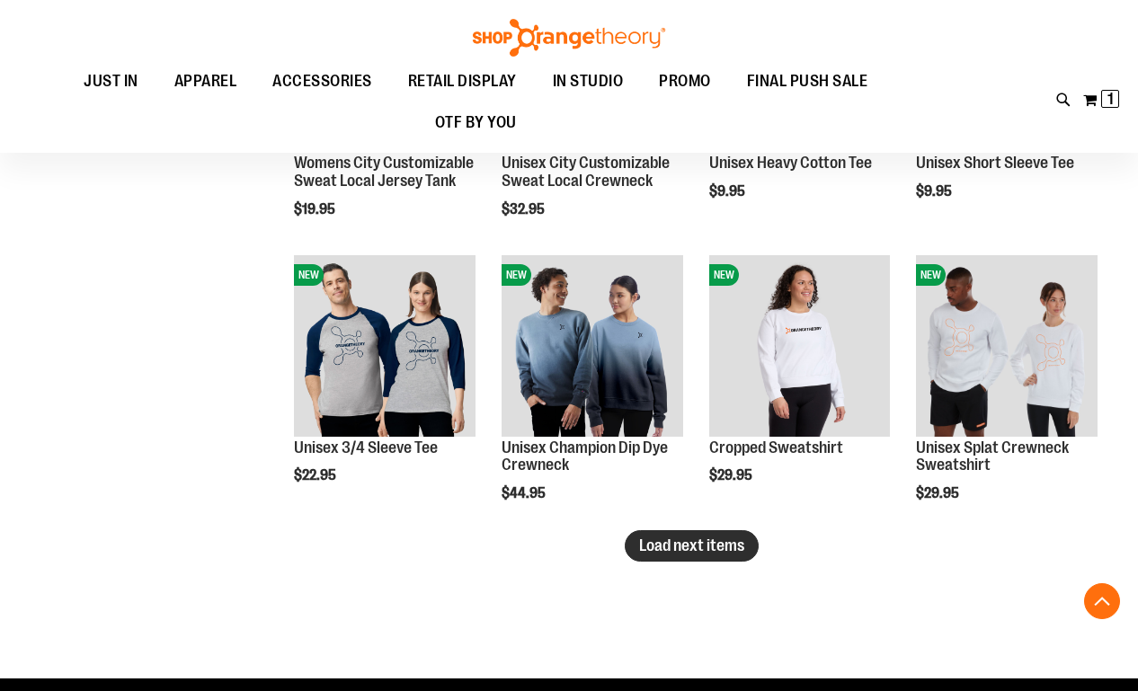
click at [716, 541] on span "Load next items" at bounding box center [691, 546] width 105 height 18
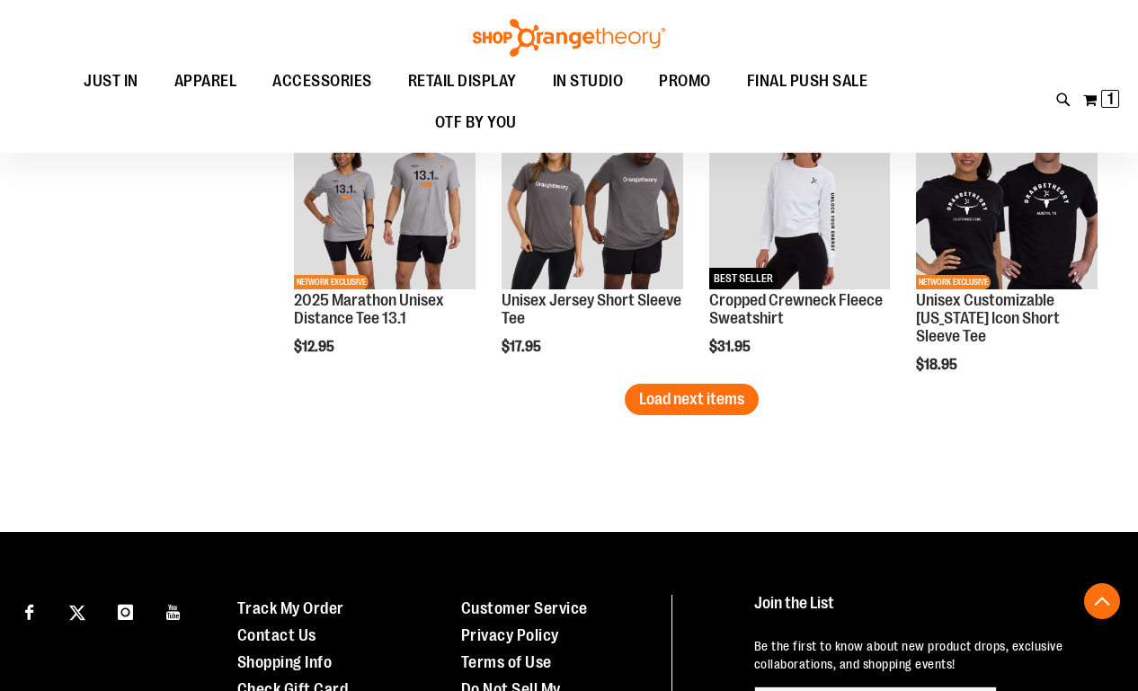
scroll to position [5075, 0]
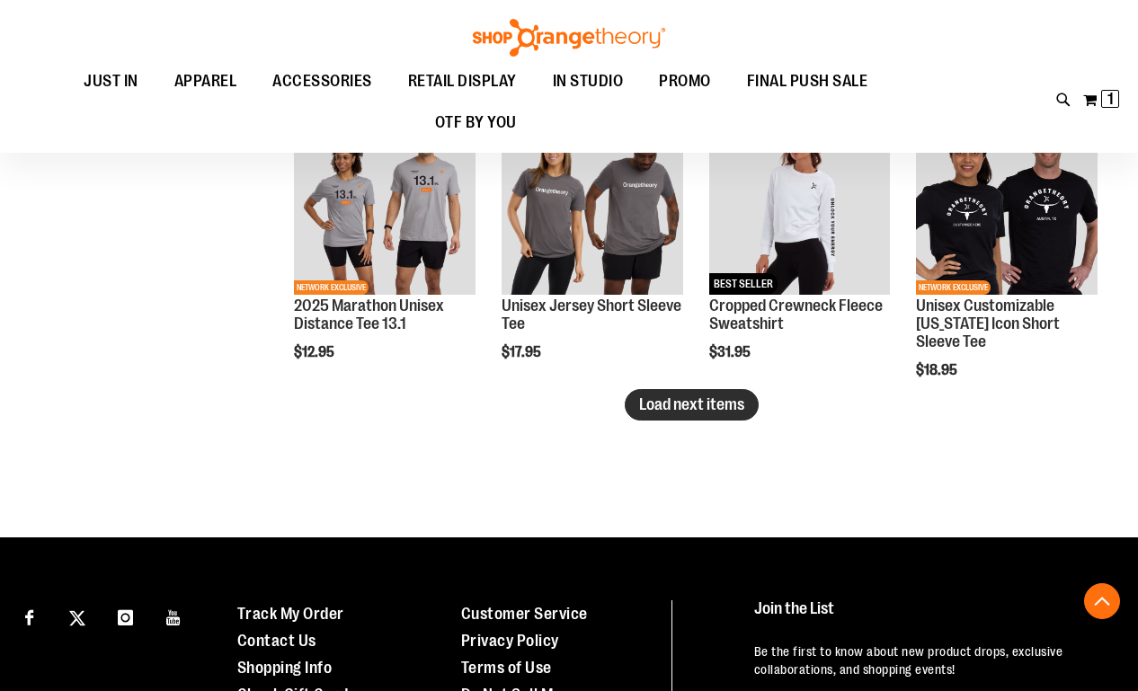
click at [712, 397] on span "Load next items" at bounding box center [691, 405] width 105 height 18
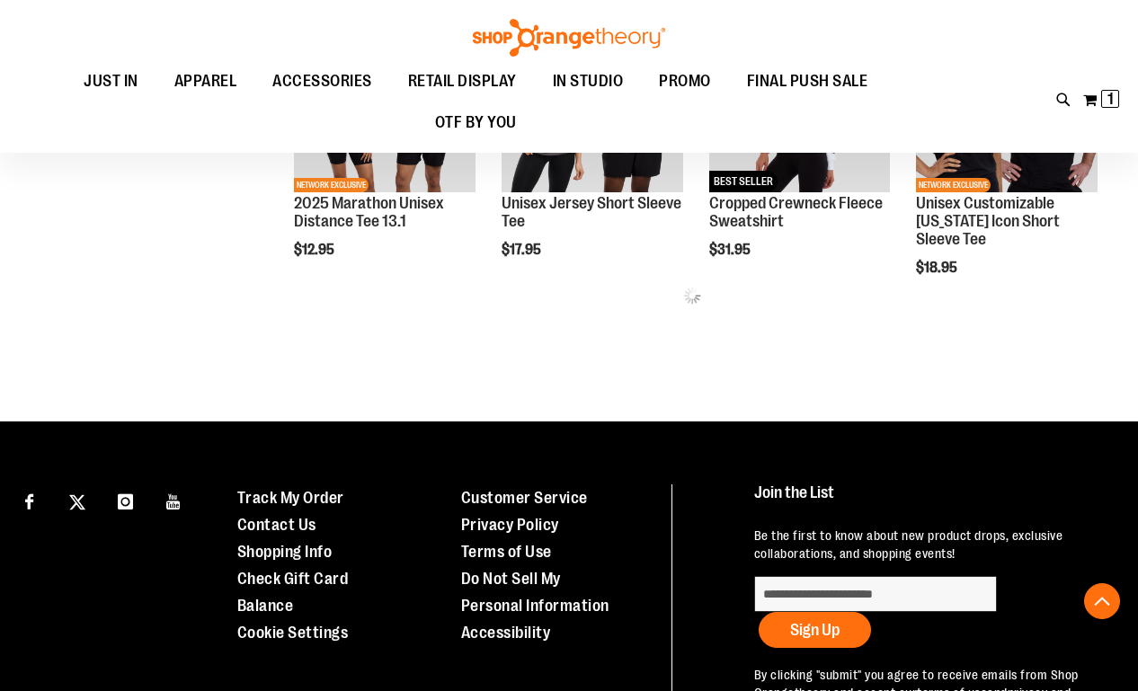
scroll to position [5179, 0]
